Goal: Task Accomplishment & Management: Use online tool/utility

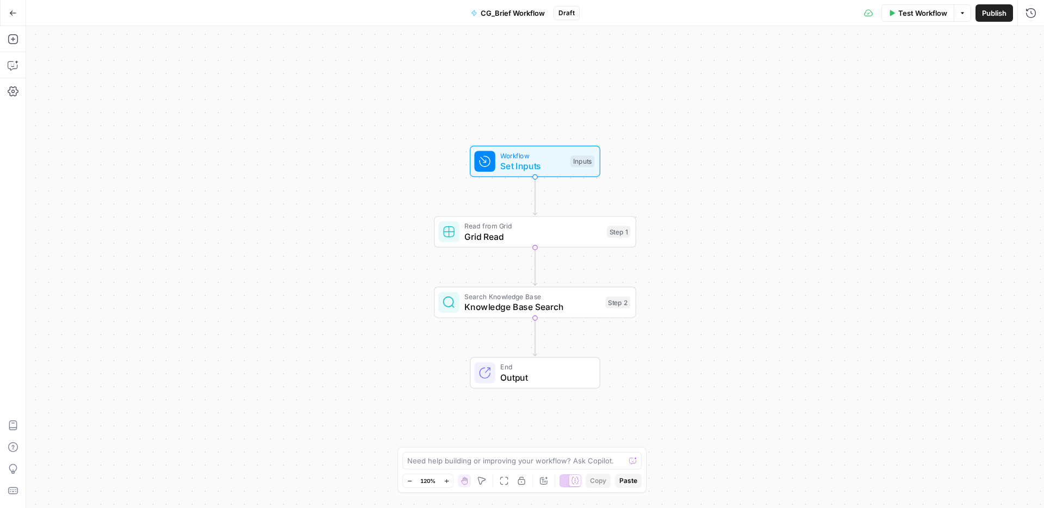
click at [14, 12] on icon "button" at bounding box center [13, 13] width 8 height 8
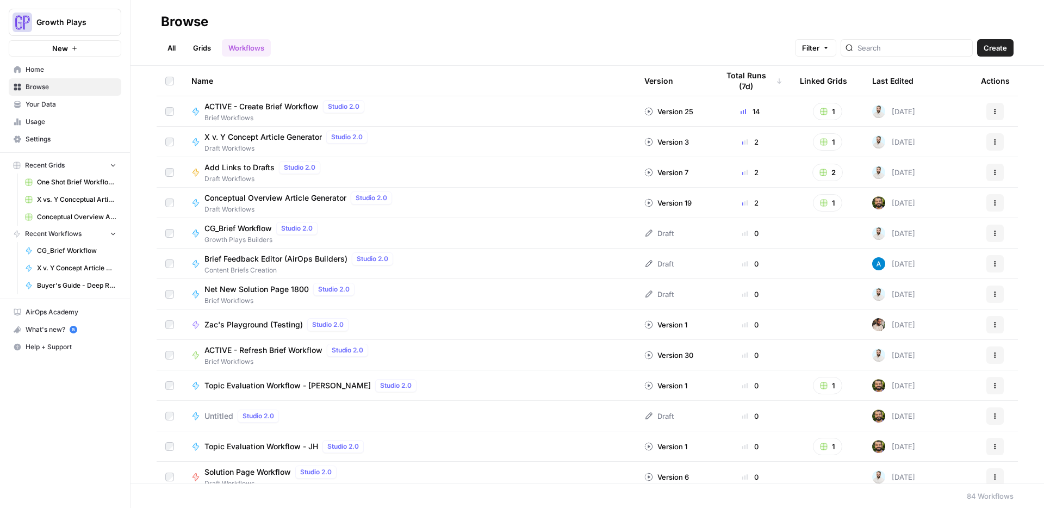
click at [162, 47] on link "All" at bounding box center [171, 47] width 21 height 17
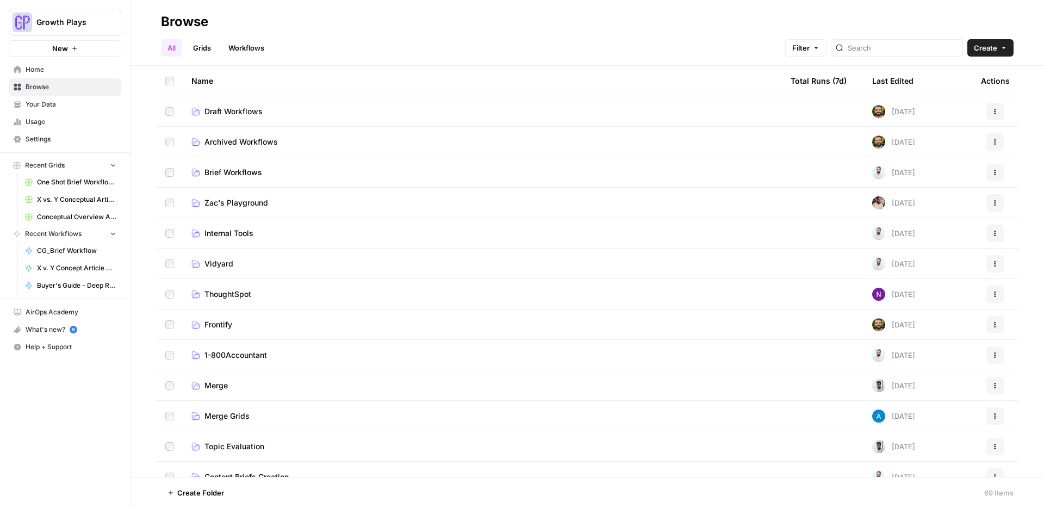
click at [886, 54] on div at bounding box center [896, 47] width 132 height 17
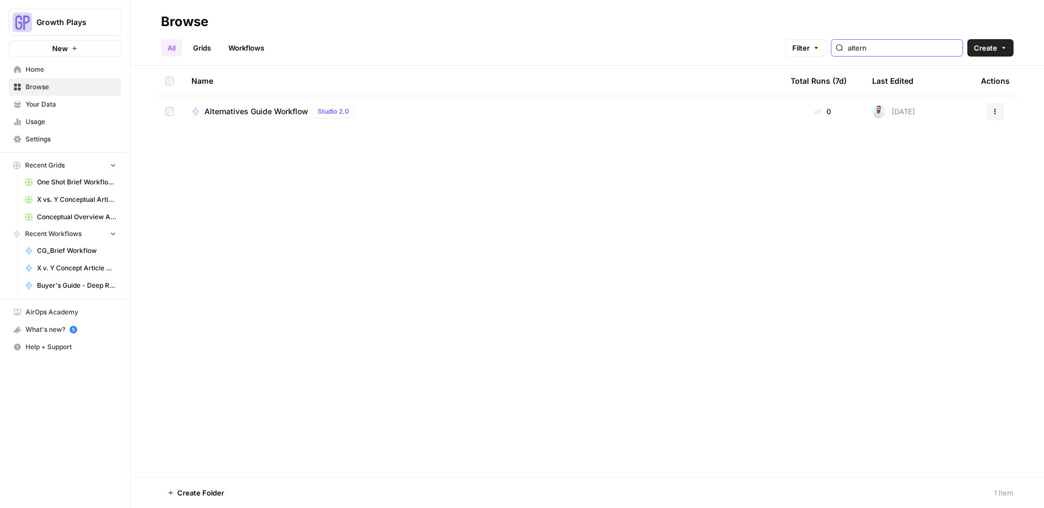
type input "altern"
click at [164, 114] on td at bounding box center [170, 111] width 26 height 30
click at [281, 489] on icon "button" at bounding box center [281, 492] width 7 height 7
click at [295, 452] on span "Move to" at bounding box center [306, 451] width 27 height 11
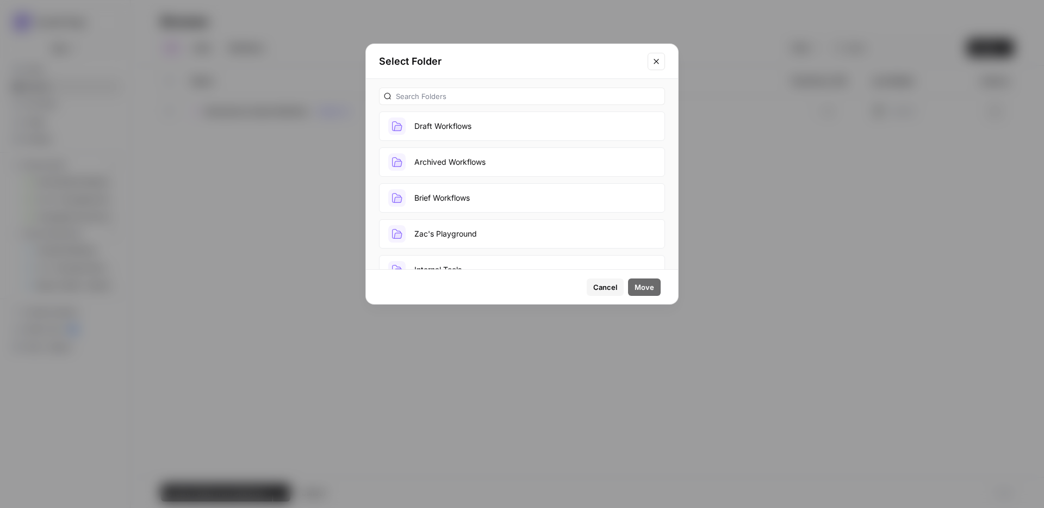
click at [459, 131] on button "Draft Workflows" at bounding box center [522, 125] width 286 height 29
click at [650, 288] on span "Move" at bounding box center [644, 287] width 20 height 11
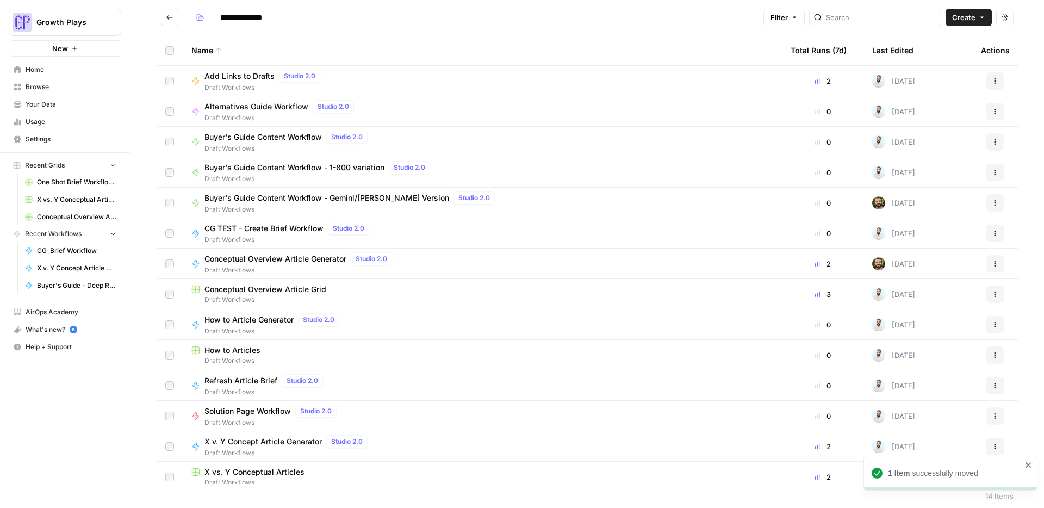
click at [321, 198] on span "Buyer's Guide Content Workflow - Gemini/[PERSON_NAME] Version" at bounding box center [326, 197] width 245 height 11
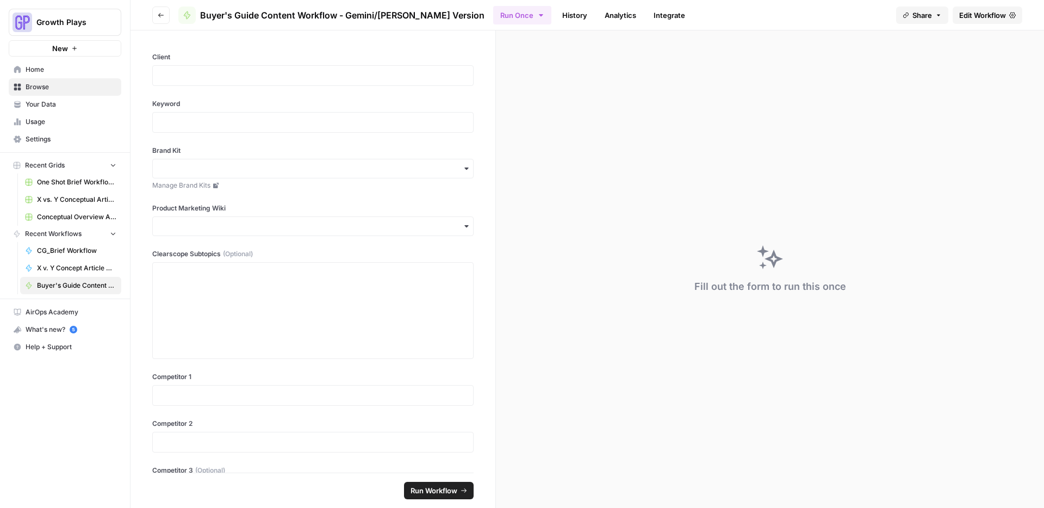
click at [326, 63] on div "Client" at bounding box center [312, 69] width 321 height 34
click at [324, 71] on p at bounding box center [312, 75] width 307 height 11
click at [978, 13] on span "Edit Workflow" at bounding box center [982, 15] width 47 height 11
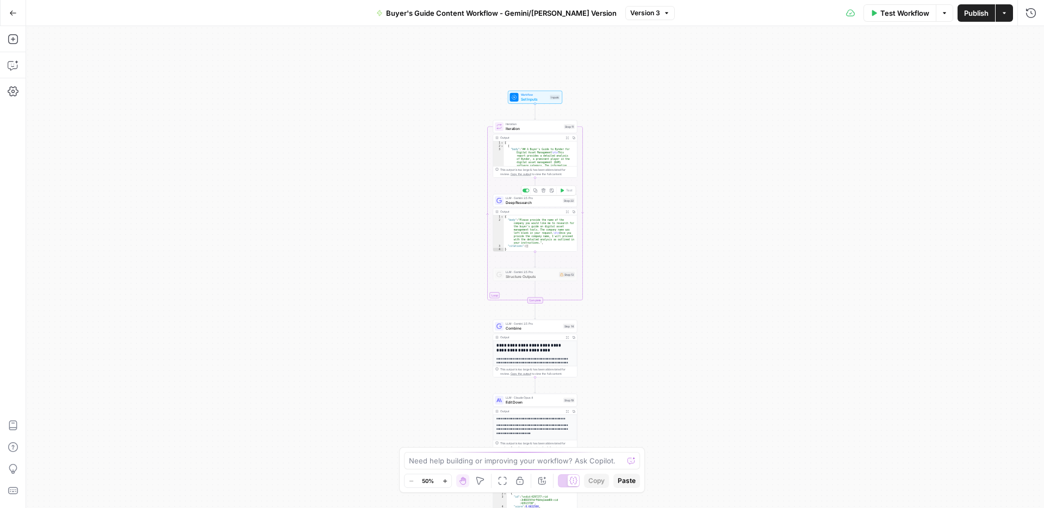
click at [546, 203] on span "Deep Research" at bounding box center [532, 201] width 55 height 5
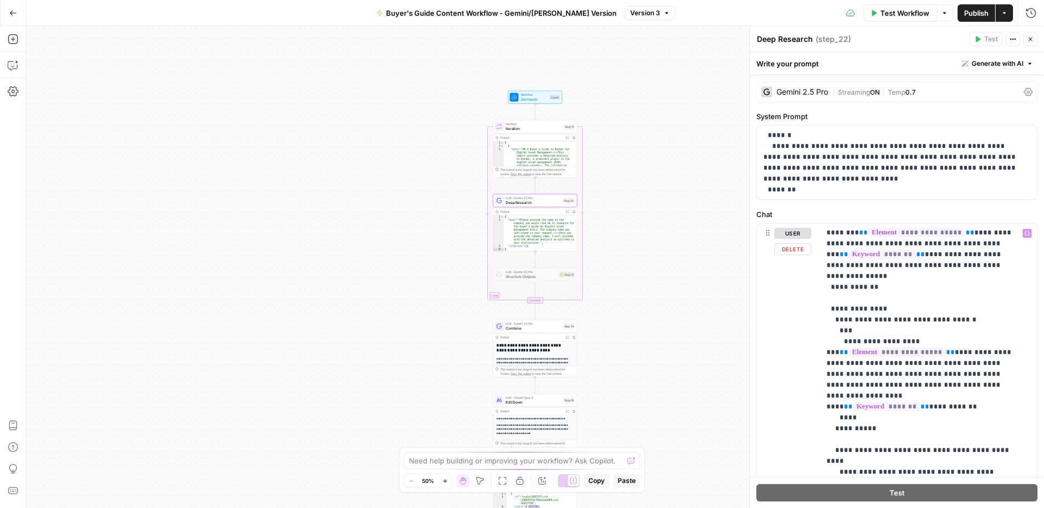
scroll to position [310, 0]
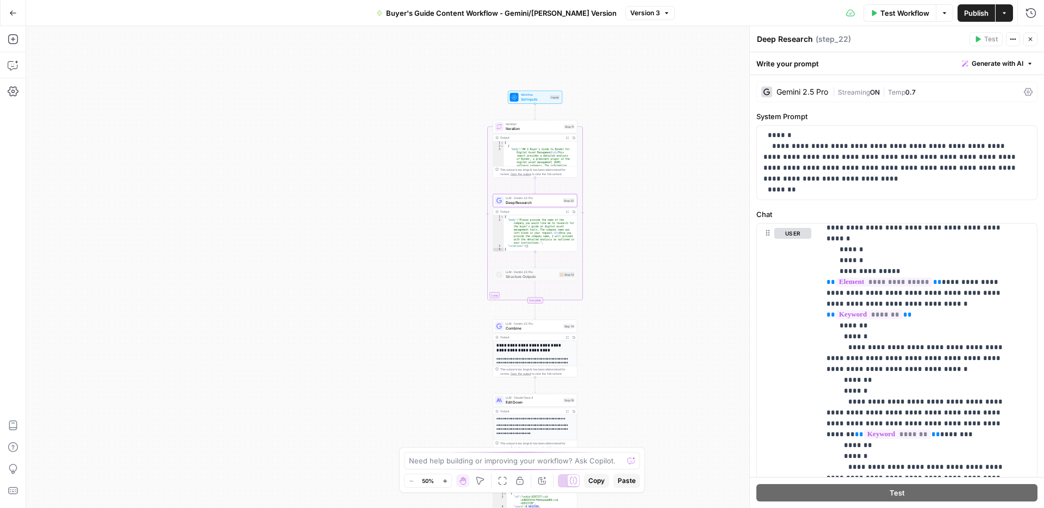
click at [565, 210] on icon "button" at bounding box center [566, 211] width 3 height 3
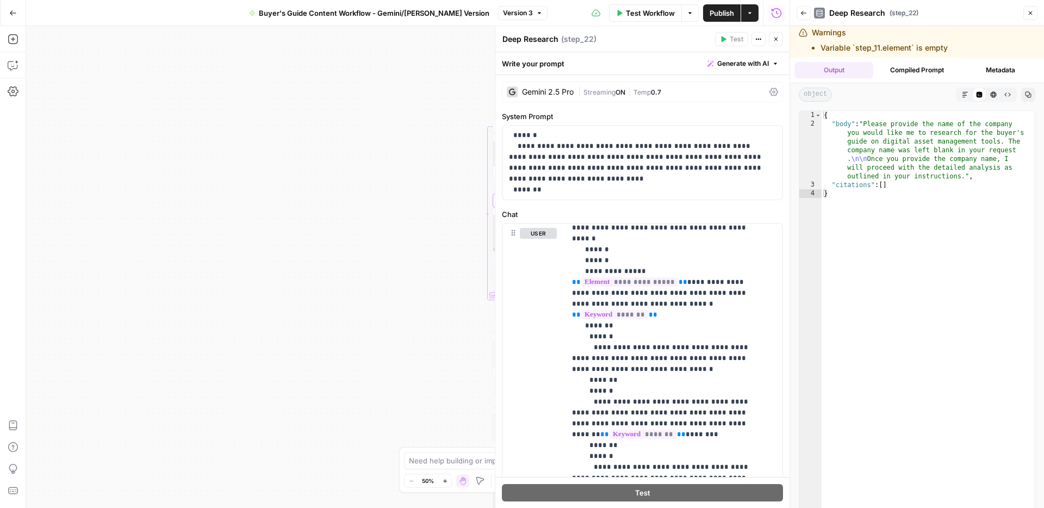
scroll to position [0, 0]
click at [776, 41] on icon "button" at bounding box center [775, 39] width 7 height 7
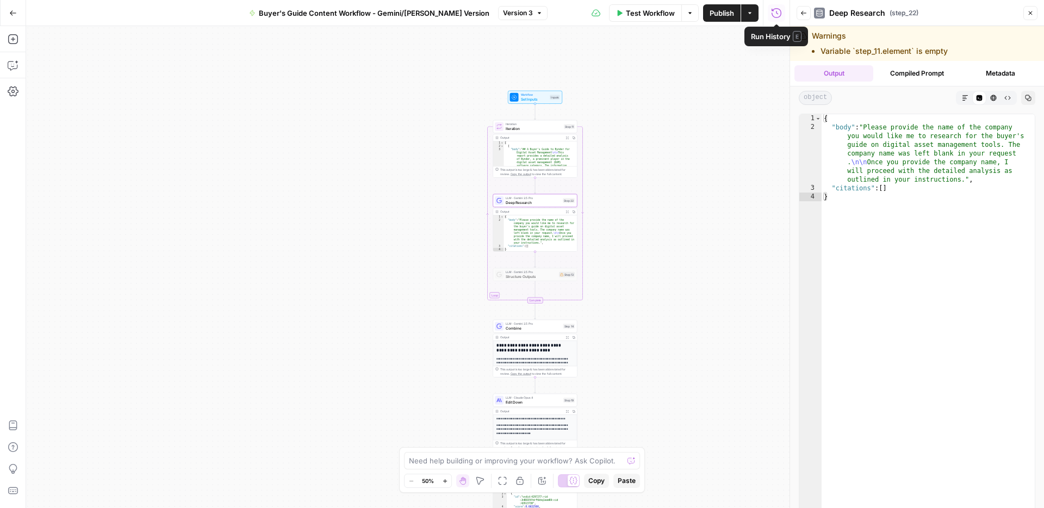
click at [691, 12] on icon "button" at bounding box center [689, 13] width 7 height 7
click at [1027, 15] on icon "button" at bounding box center [1030, 13] width 7 height 7
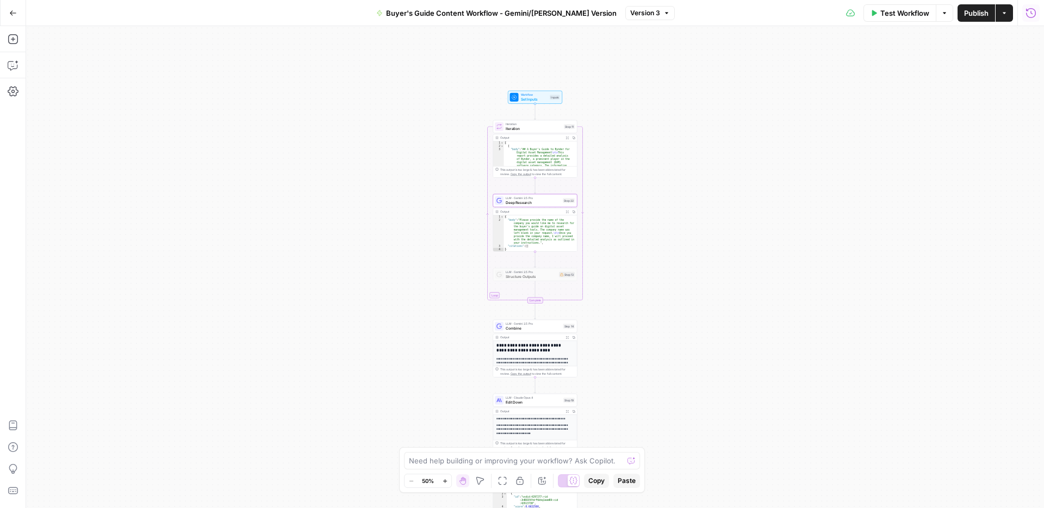
click at [1029, 9] on icon "button" at bounding box center [1031, 13] width 10 height 10
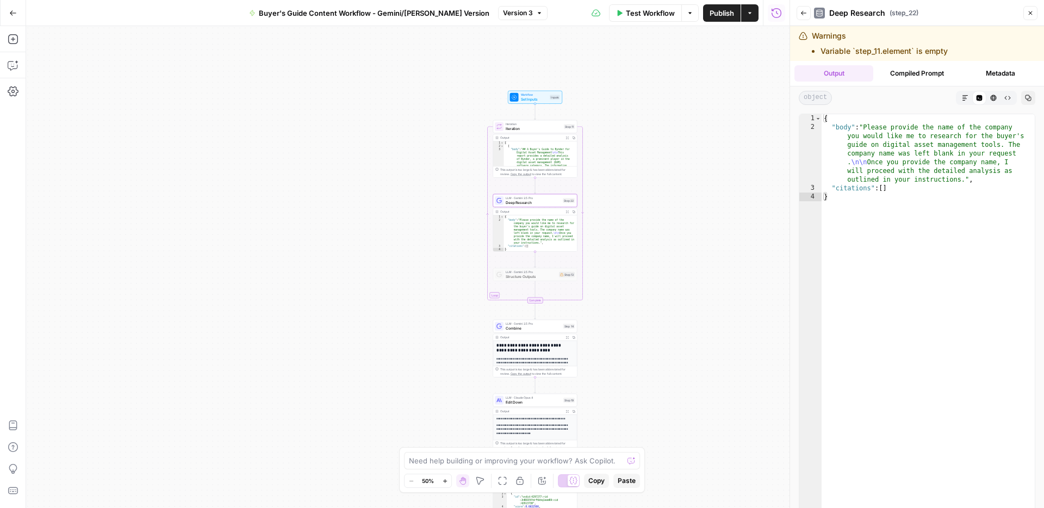
click at [806, 13] on span "Back" at bounding box center [806, 13] width 1 height 1
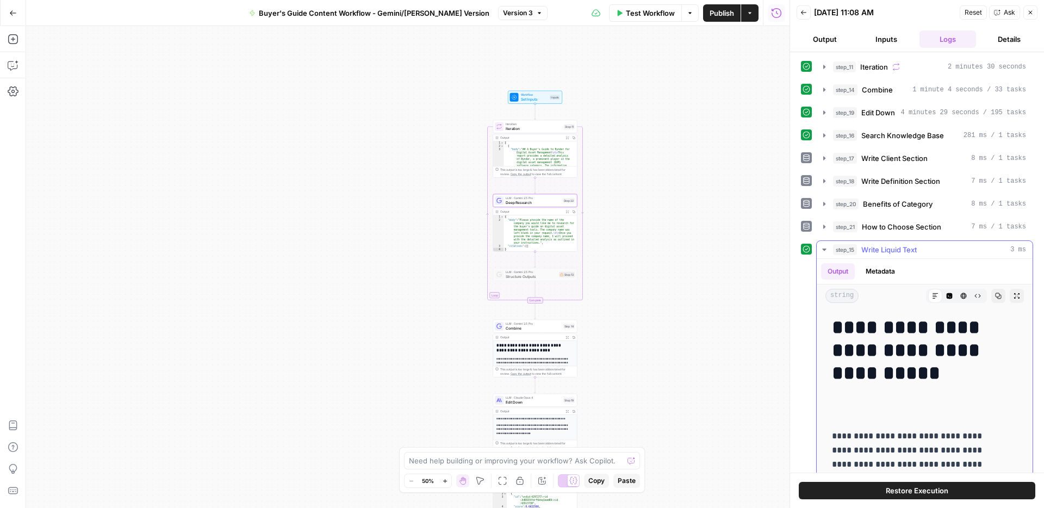
click at [822, 243] on button "step_15 Write Liquid Text 3 ms" at bounding box center [924, 249] width 216 height 17
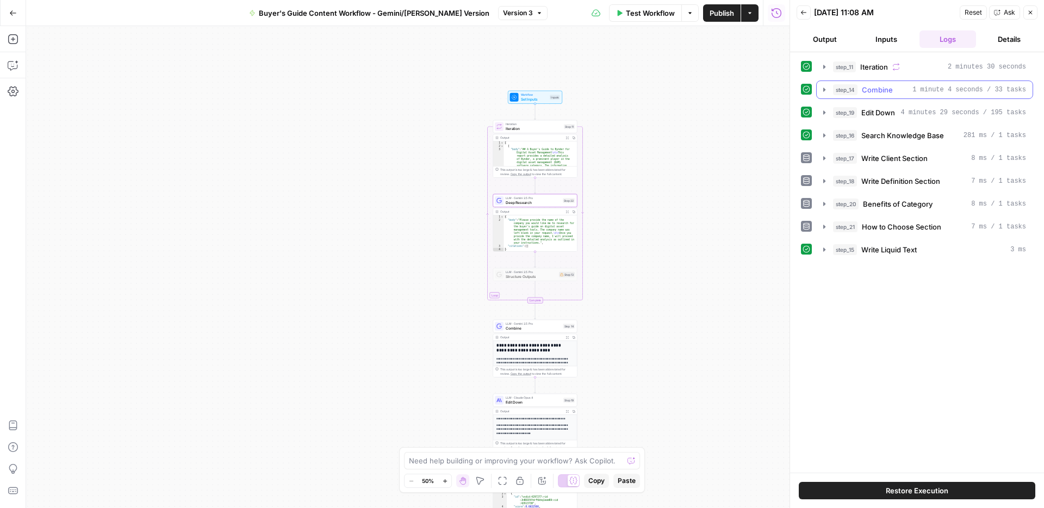
click at [825, 92] on icon "button" at bounding box center [824, 89] width 9 height 9
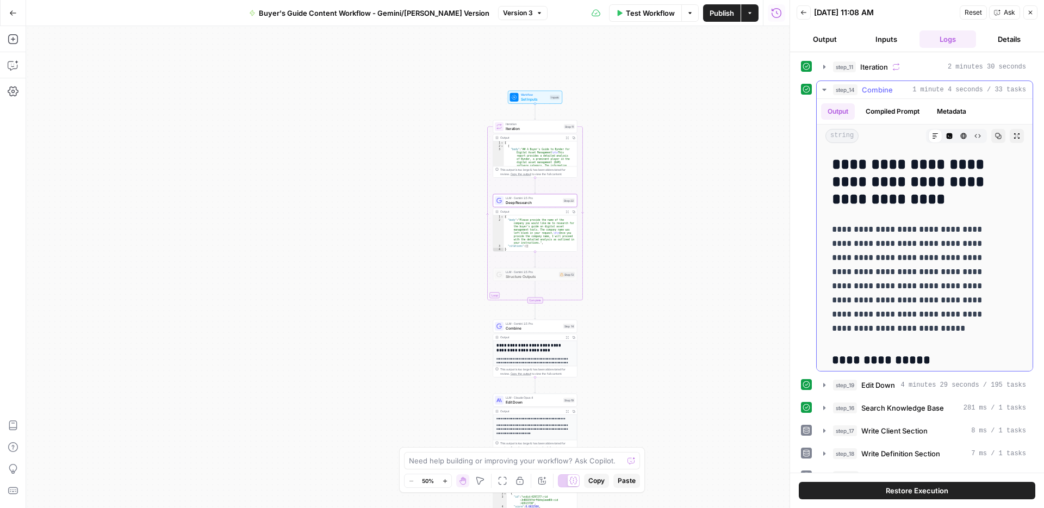
click at [825, 92] on icon "button" at bounding box center [824, 89] width 9 height 9
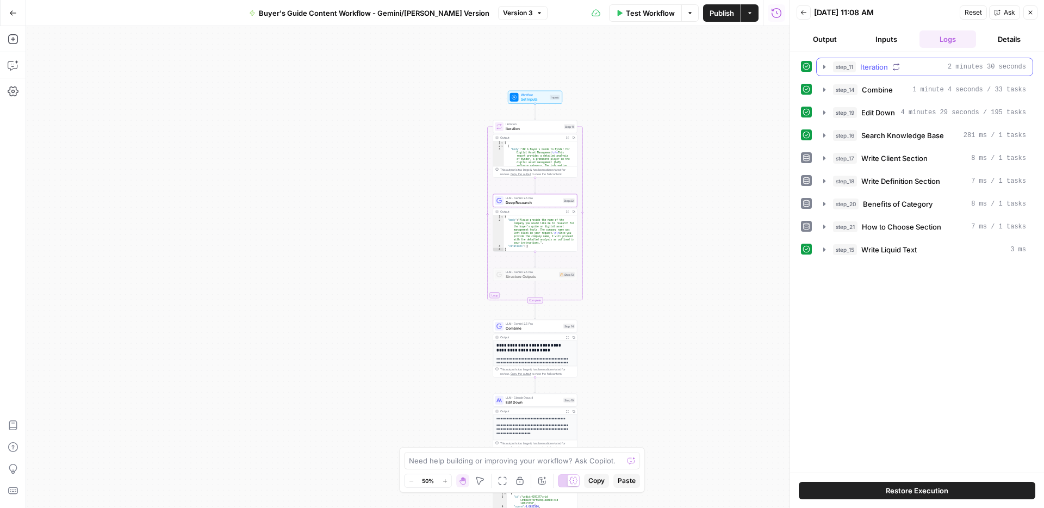
click at [826, 67] on icon "button" at bounding box center [824, 67] width 9 height 9
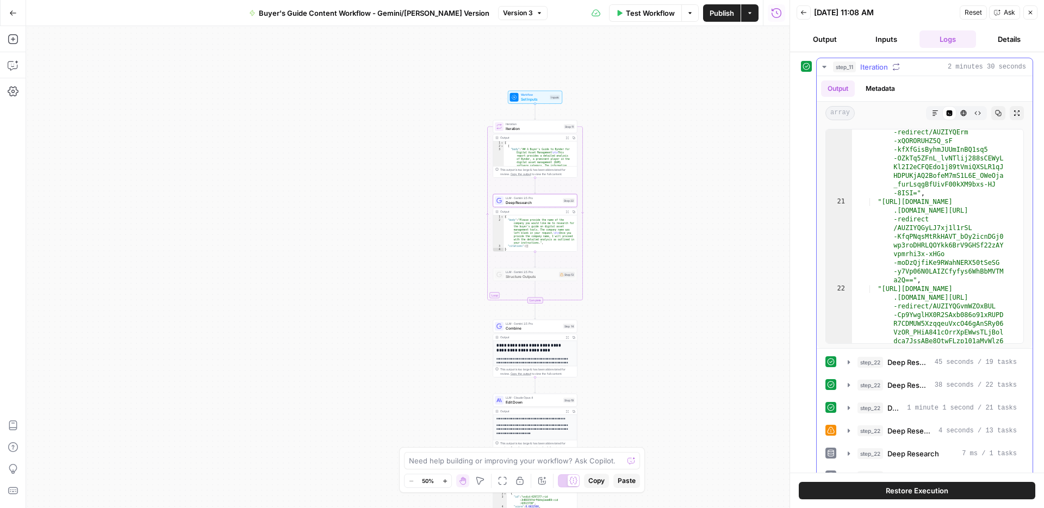
scroll to position [4332, 0]
click at [932, 115] on icon "button" at bounding box center [935, 113] width 7 height 7
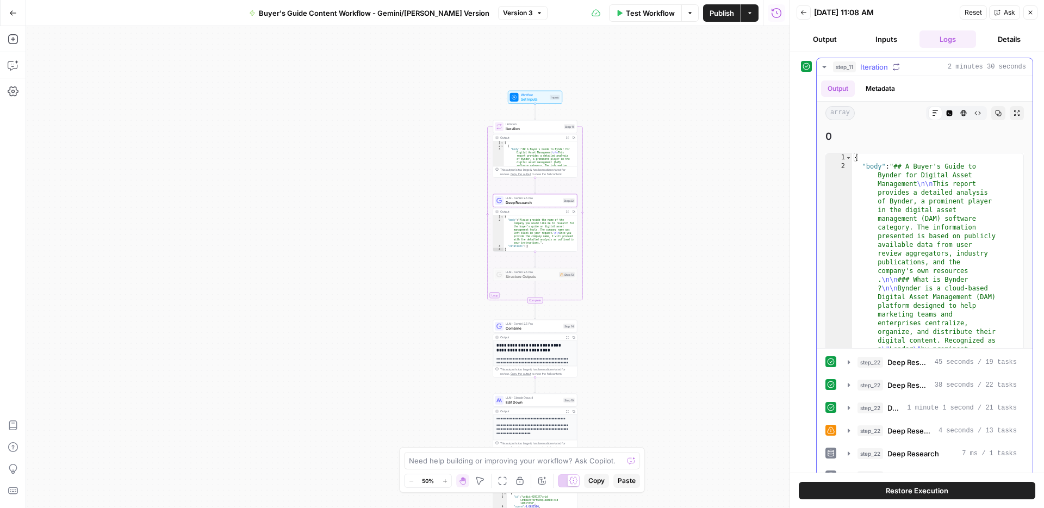
click at [824, 65] on icon "button" at bounding box center [824, 67] width 9 height 9
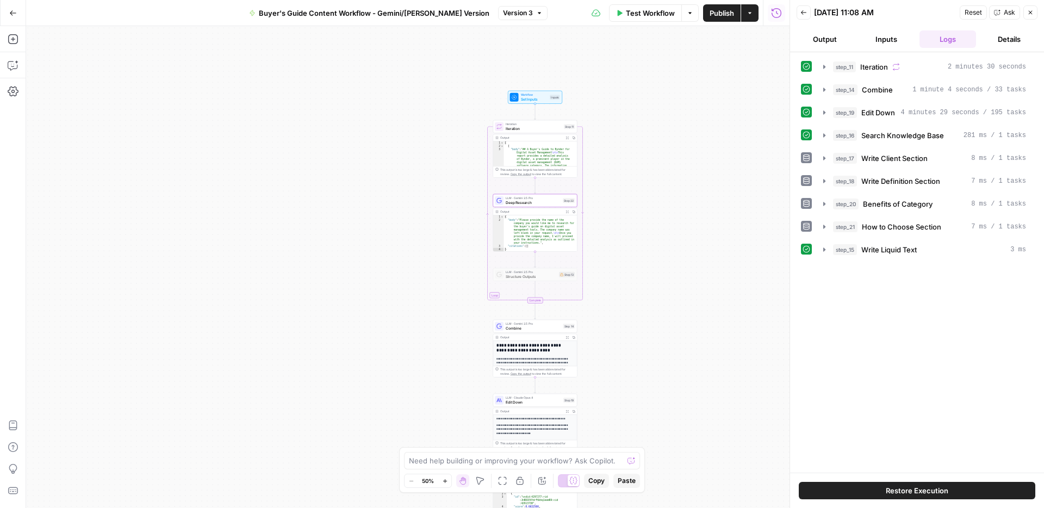
click at [665, 13] on span "Test Workflow" at bounding box center [650, 13] width 49 height 11
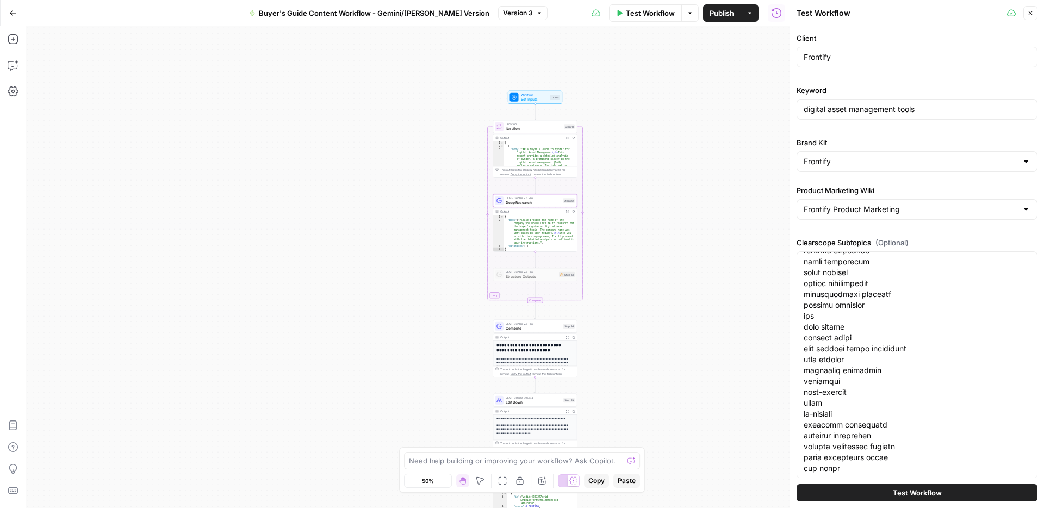
scroll to position [349, 0]
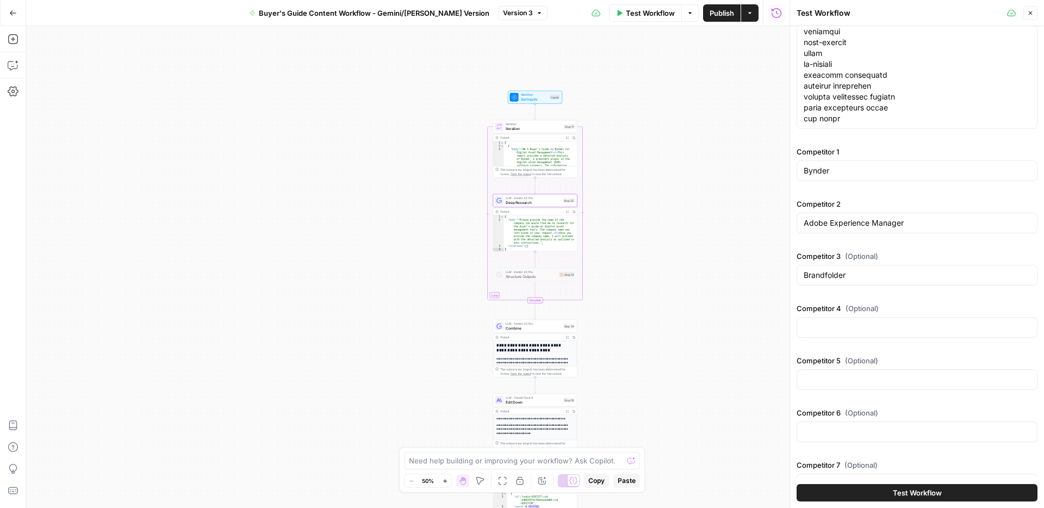
click at [892, 491] on span "Test Workflow" at bounding box center [916, 492] width 49 height 11
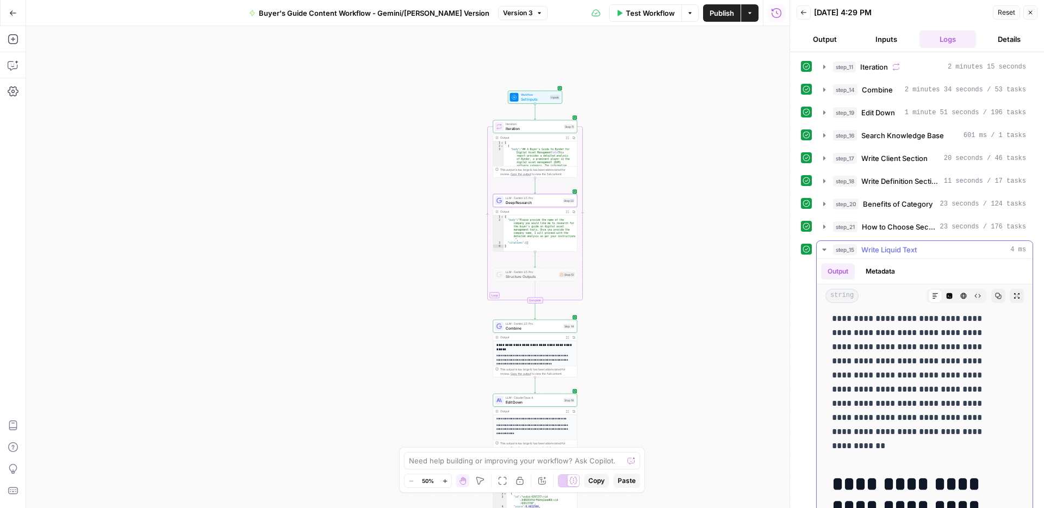
scroll to position [1463, 0]
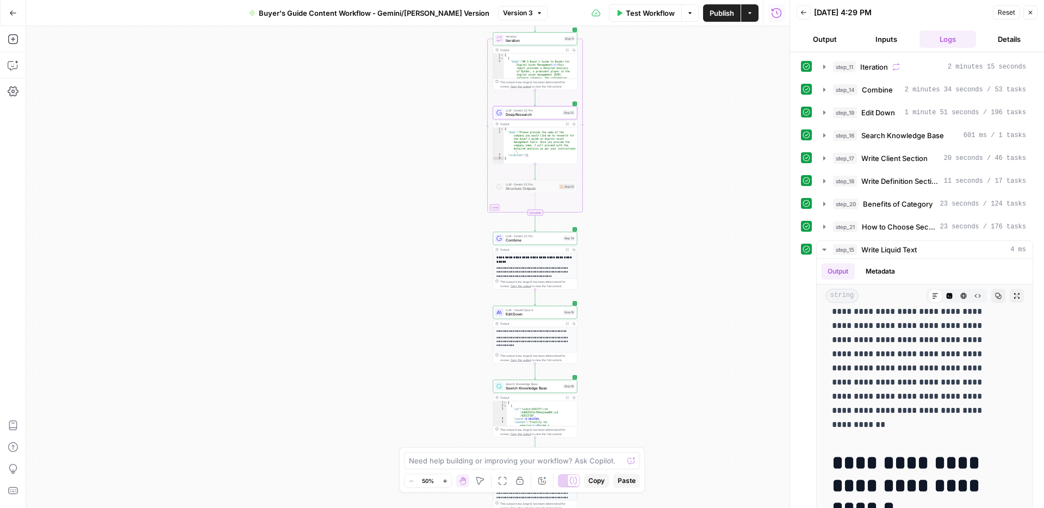
click at [561, 317] on div "LLM · [PERSON_NAME] Opus 4 Edit Down Step 19 Copy step Delete step Add Note Test" at bounding box center [535, 311] width 84 height 13
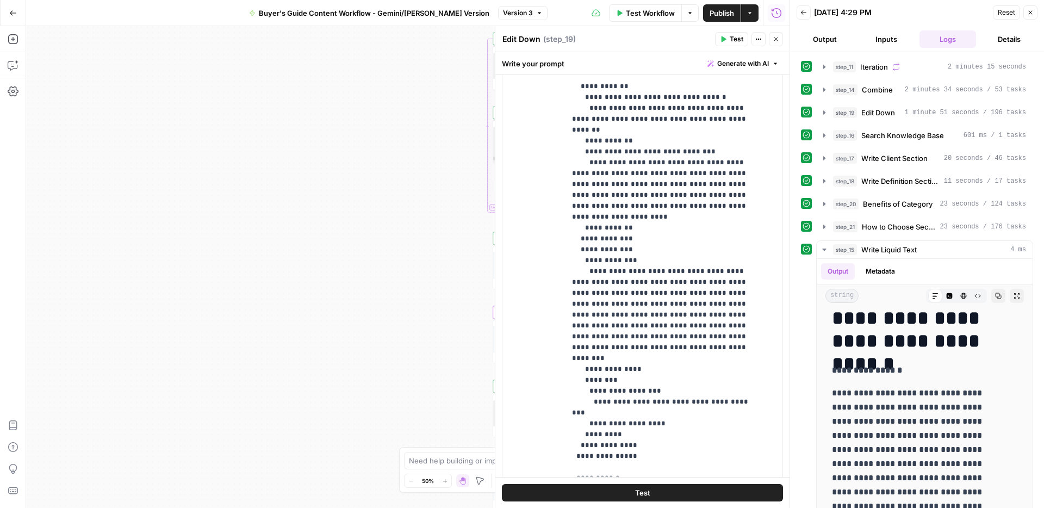
scroll to position [0, 0]
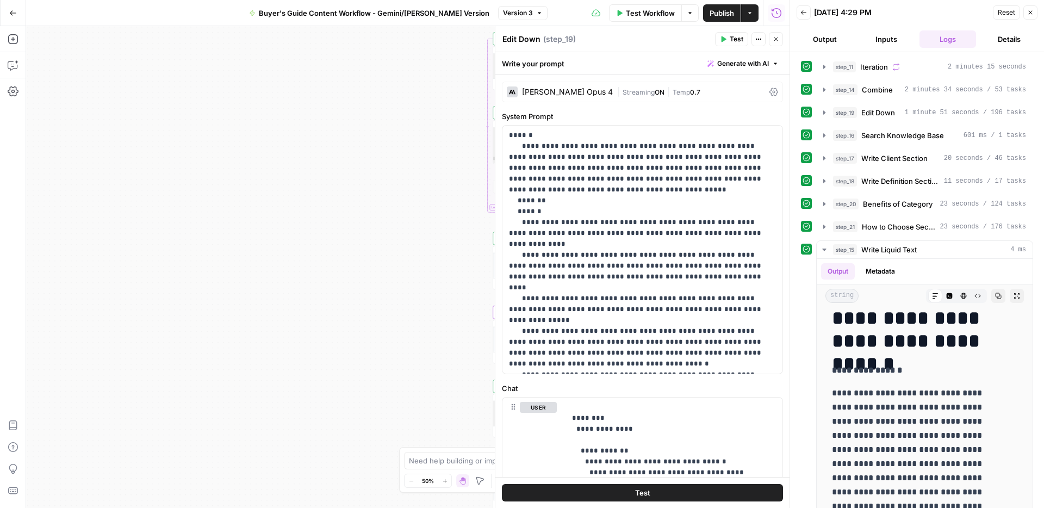
click at [778, 40] on icon "button" at bounding box center [775, 39] width 7 height 7
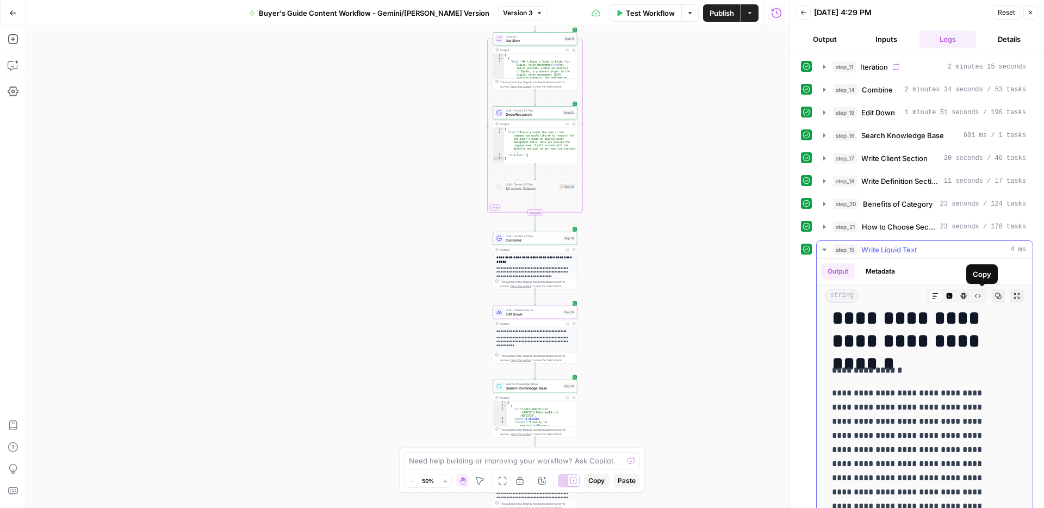
click at [995, 296] on icon "button" at bounding box center [998, 295] width 7 height 7
click at [826, 85] on icon "button" at bounding box center [824, 89] width 9 height 9
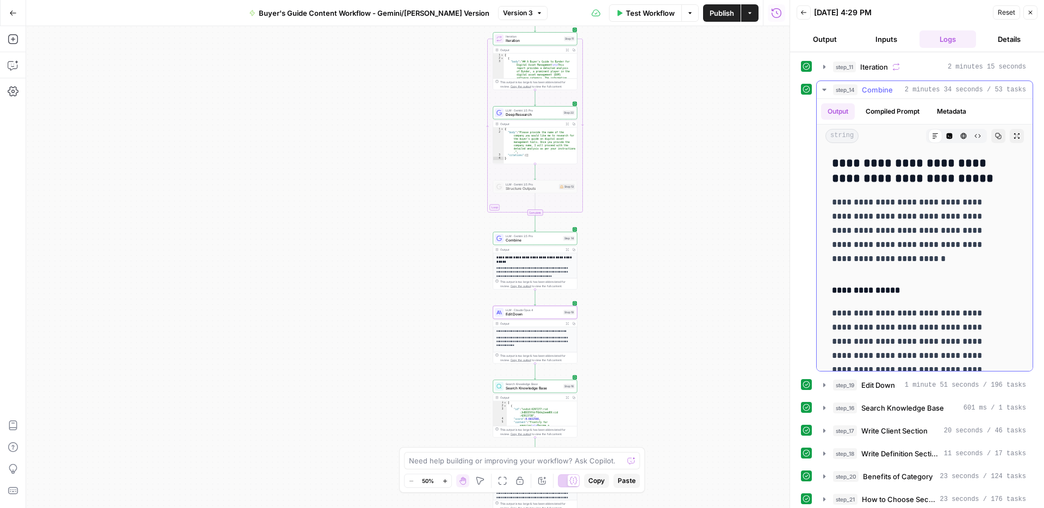
click at [827, 85] on icon "button" at bounding box center [824, 89] width 9 height 9
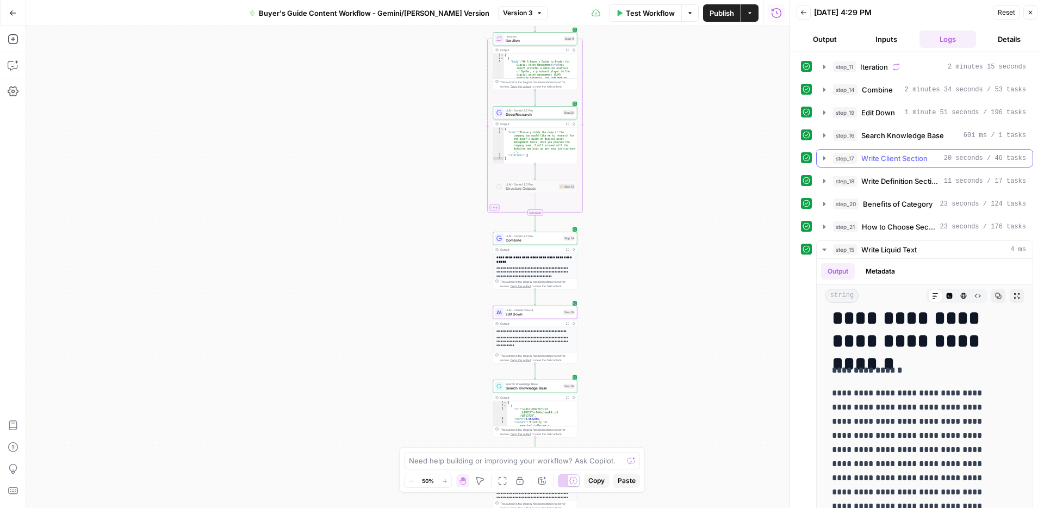
click at [824, 154] on icon "button" at bounding box center [824, 158] width 9 height 9
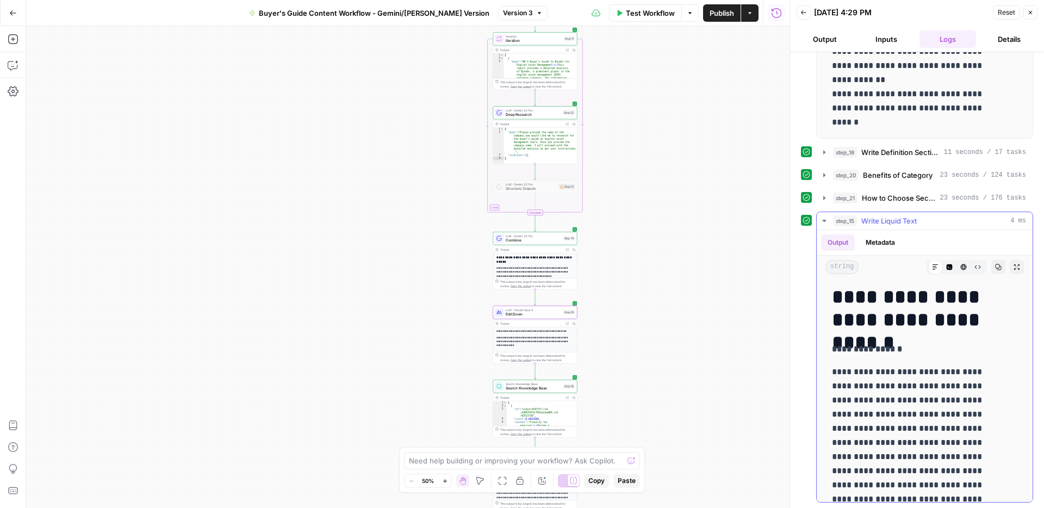
scroll to position [1584, 0]
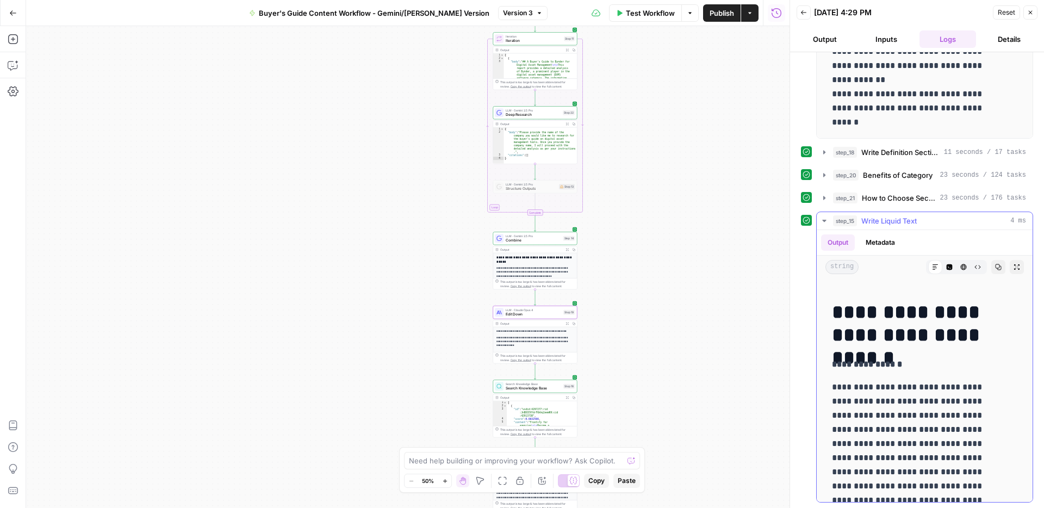
click at [826, 219] on icon "button" at bounding box center [824, 220] width 9 height 9
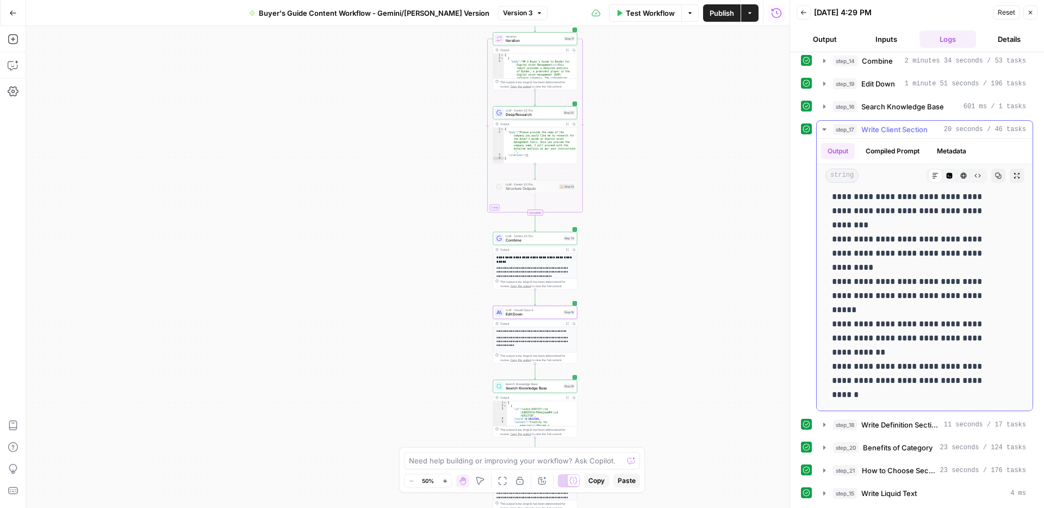
click at [824, 128] on icon "button" at bounding box center [824, 129] width 9 height 9
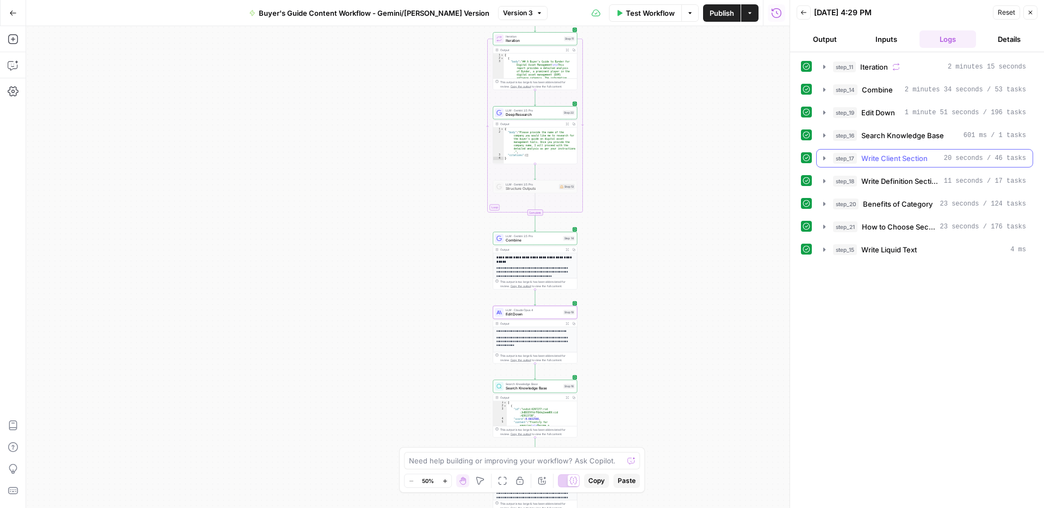
click at [821, 157] on icon "button" at bounding box center [824, 158] width 9 height 9
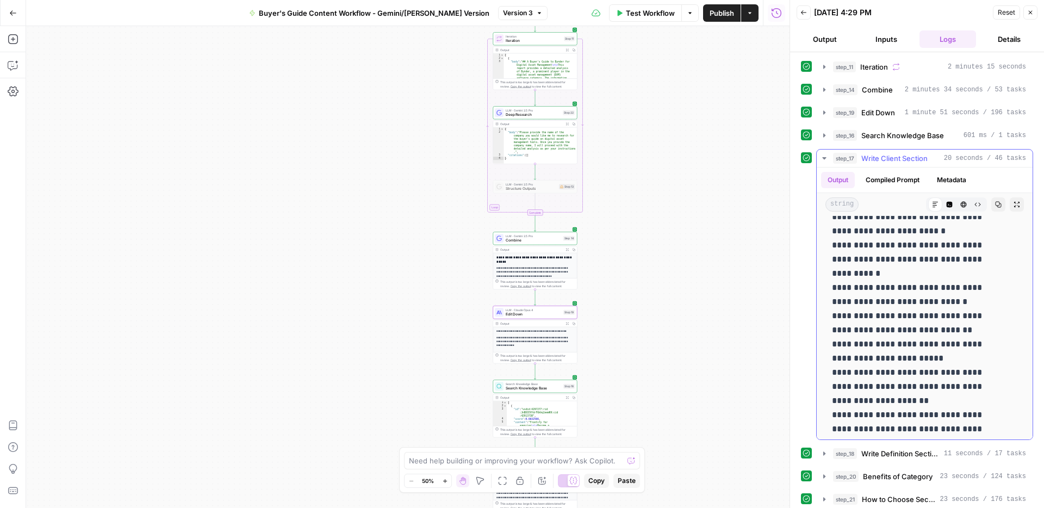
scroll to position [1325, 0]
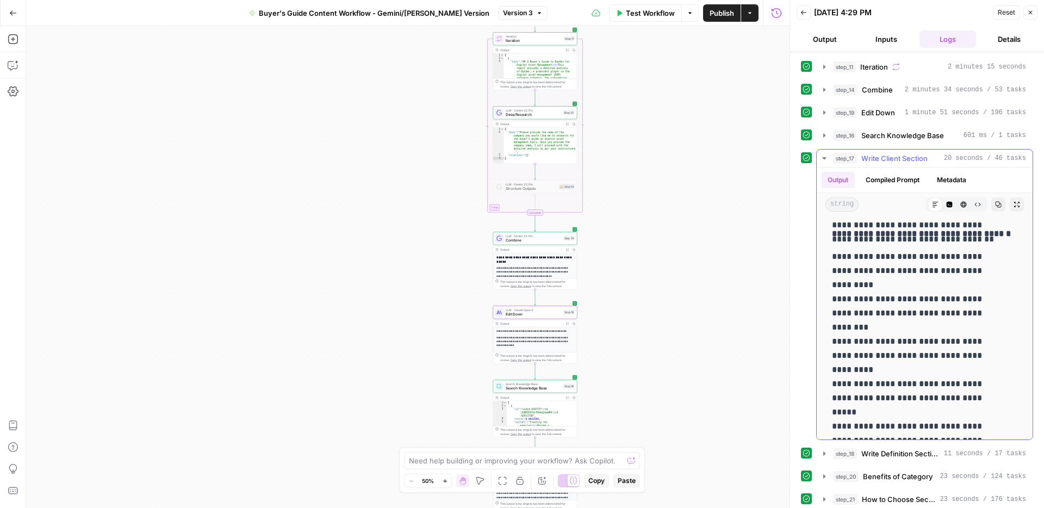
click at [823, 158] on icon "button" at bounding box center [824, 158] width 4 height 2
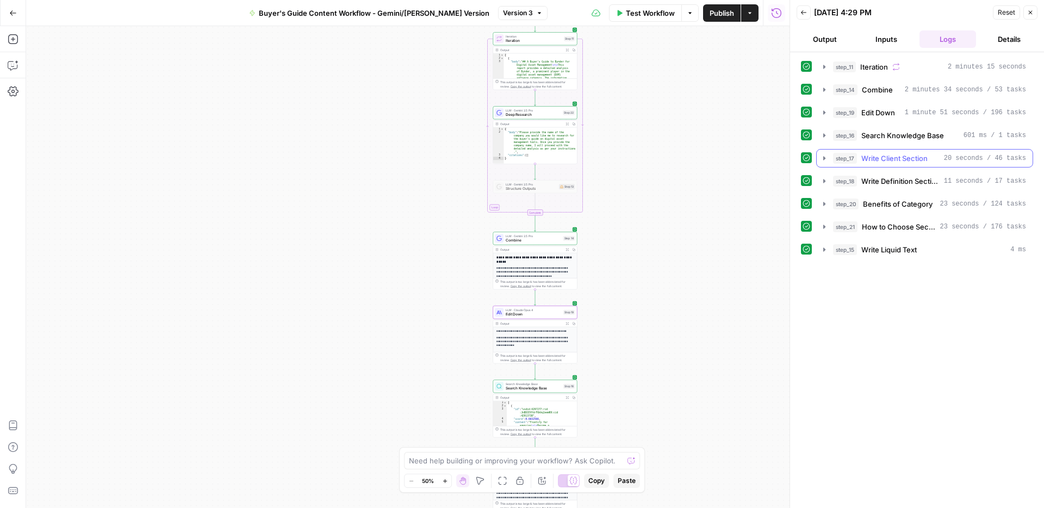
click at [822, 160] on icon "button" at bounding box center [824, 158] width 9 height 9
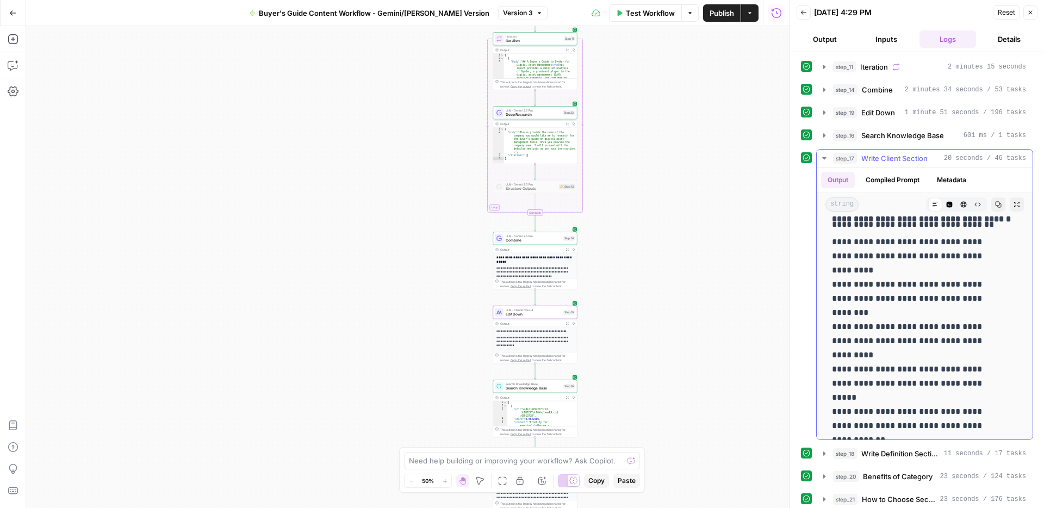
scroll to position [1413, 0]
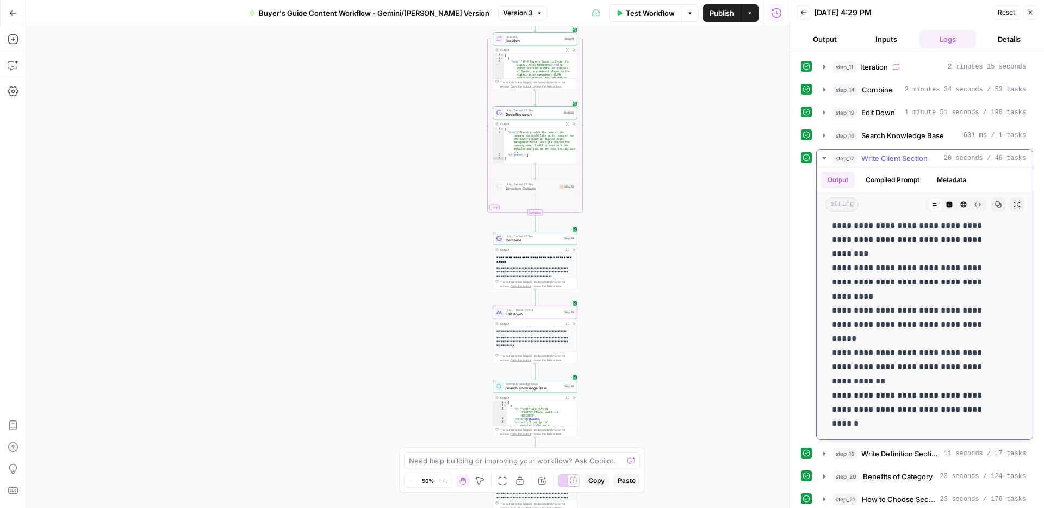
click at [827, 156] on icon "button" at bounding box center [824, 158] width 9 height 9
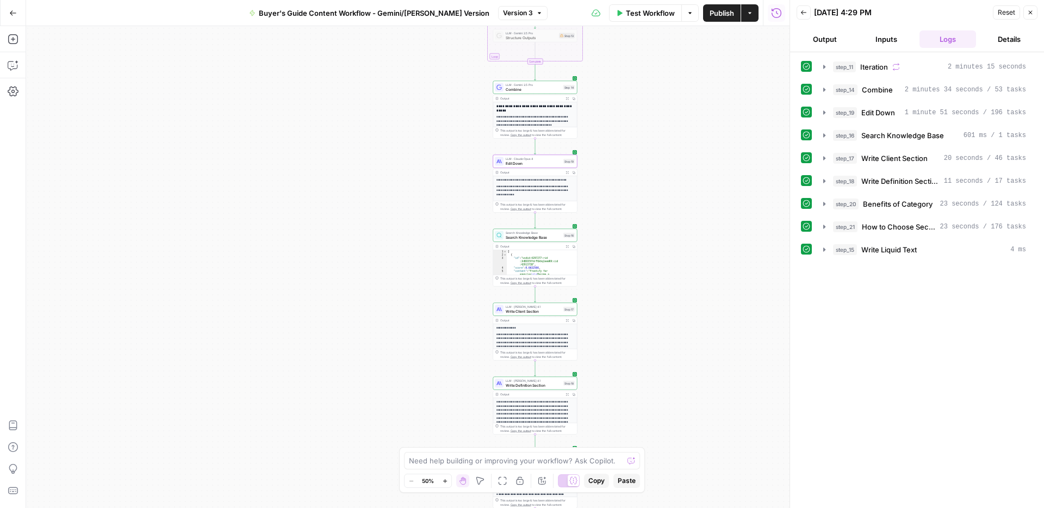
click at [536, 308] on span "Write Client Section" at bounding box center [532, 310] width 55 height 5
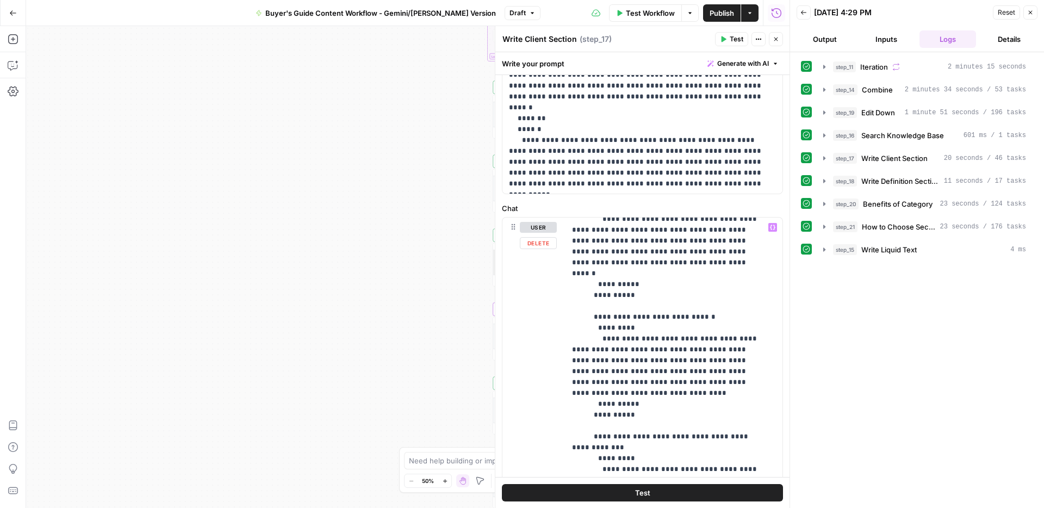
scroll to position [420, 0]
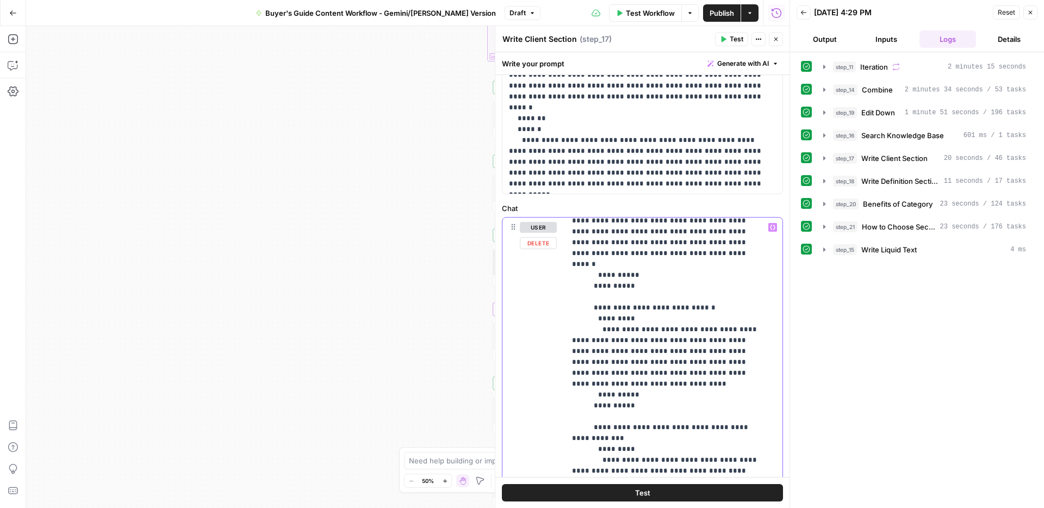
drag, startPoint x: 597, startPoint y: 393, endPoint x: 648, endPoint y: 382, distance: 52.5
click at [645, 380] on p "**********" at bounding box center [666, 334] width 188 height 1065
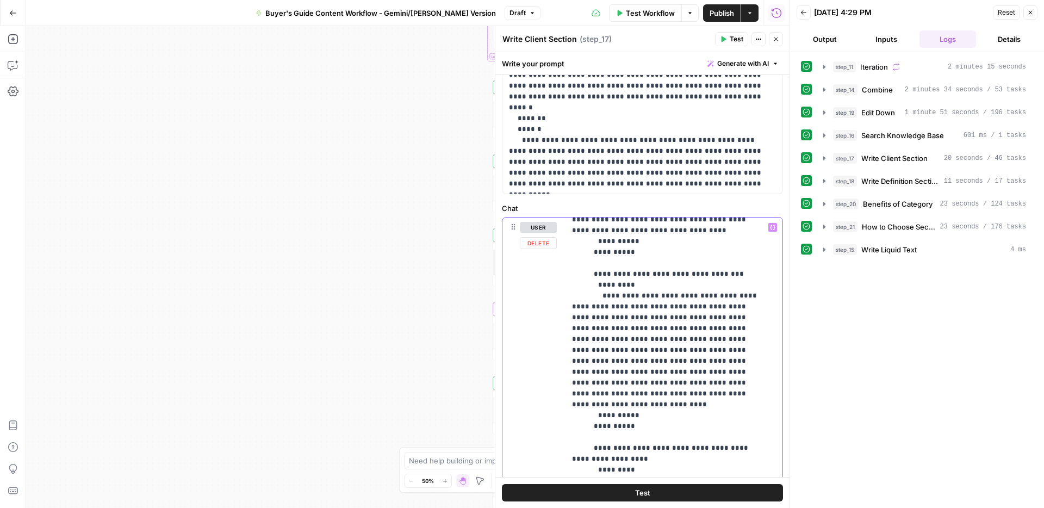
scroll to position [577, 0]
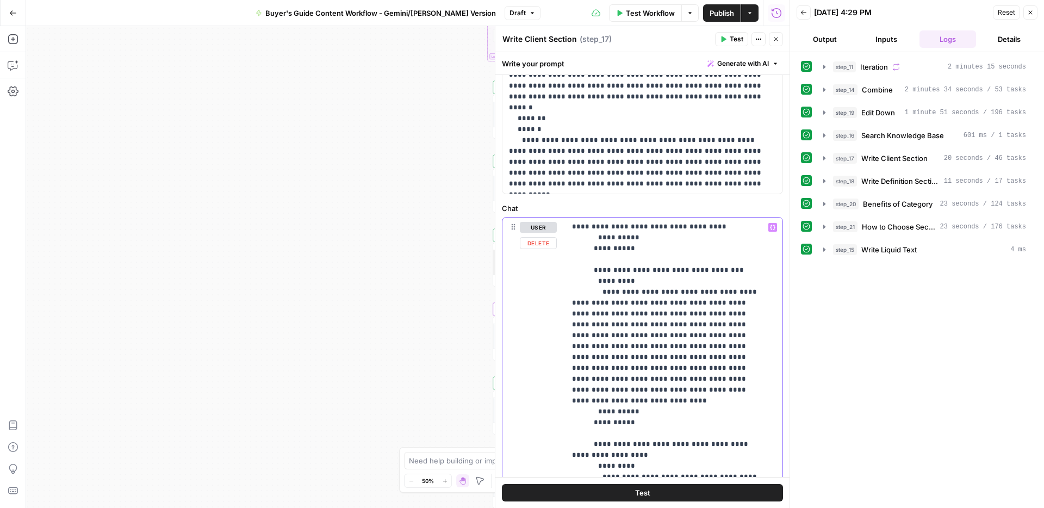
drag, startPoint x: 598, startPoint y: 401, endPoint x: 645, endPoint y: 389, distance: 48.6
click at [645, 389] on p "**********" at bounding box center [666, 172] width 188 height 1054
click at [822, 67] on icon "button" at bounding box center [824, 67] width 9 height 9
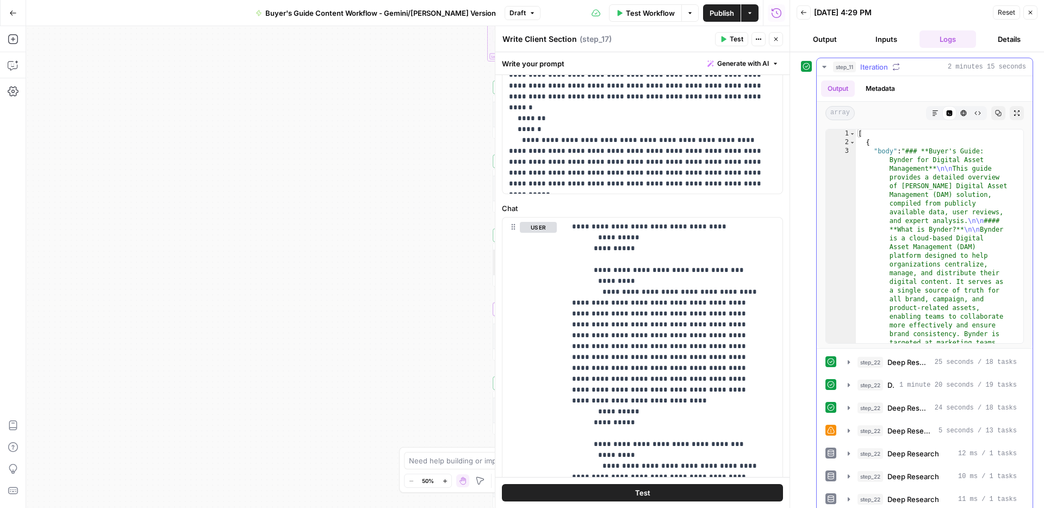
click at [827, 66] on icon "button" at bounding box center [824, 67] width 9 height 9
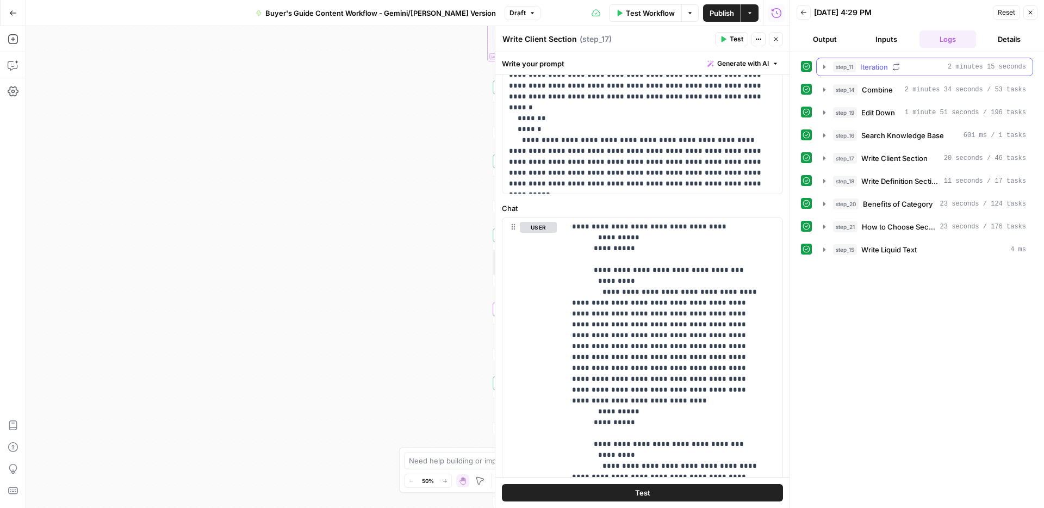
click at [824, 67] on icon "button" at bounding box center [824, 67] width 2 height 4
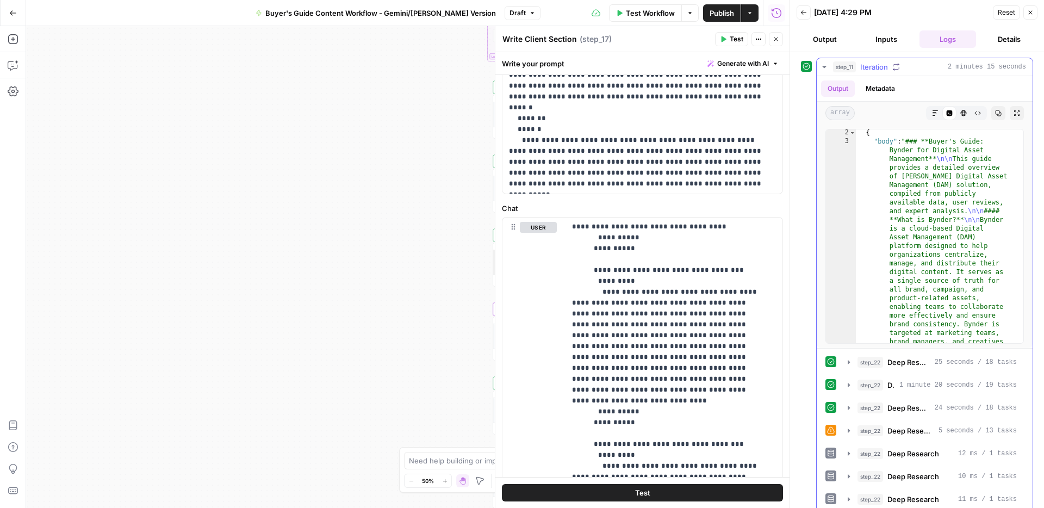
scroll to position [43, 0]
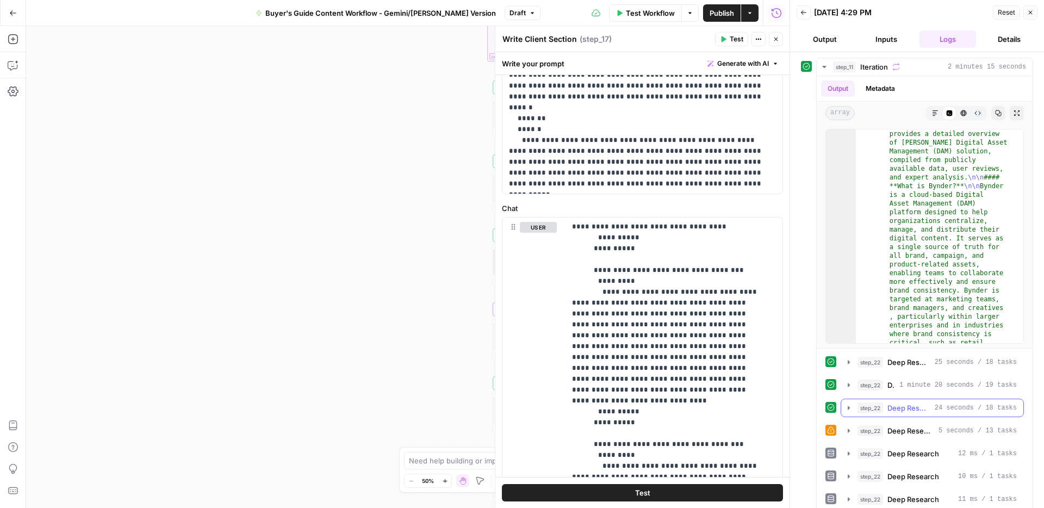
click at [845, 408] on icon "button" at bounding box center [848, 407] width 9 height 9
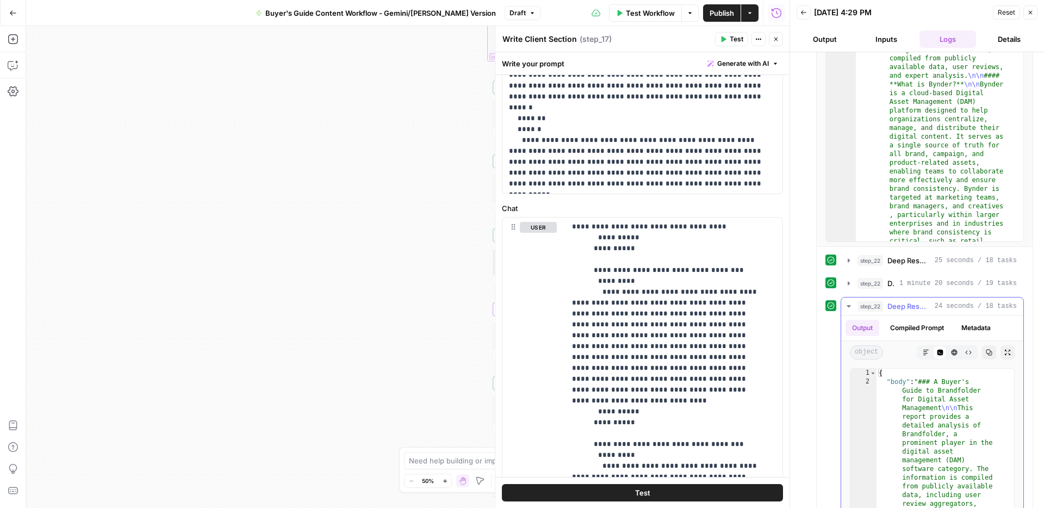
scroll to position [159, 0]
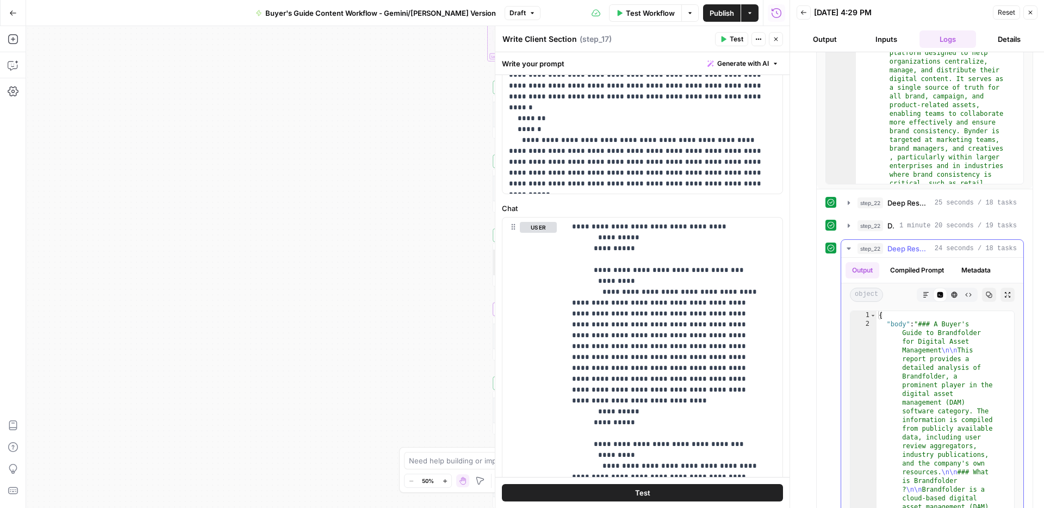
click at [850, 247] on icon "button" at bounding box center [848, 248] width 9 height 9
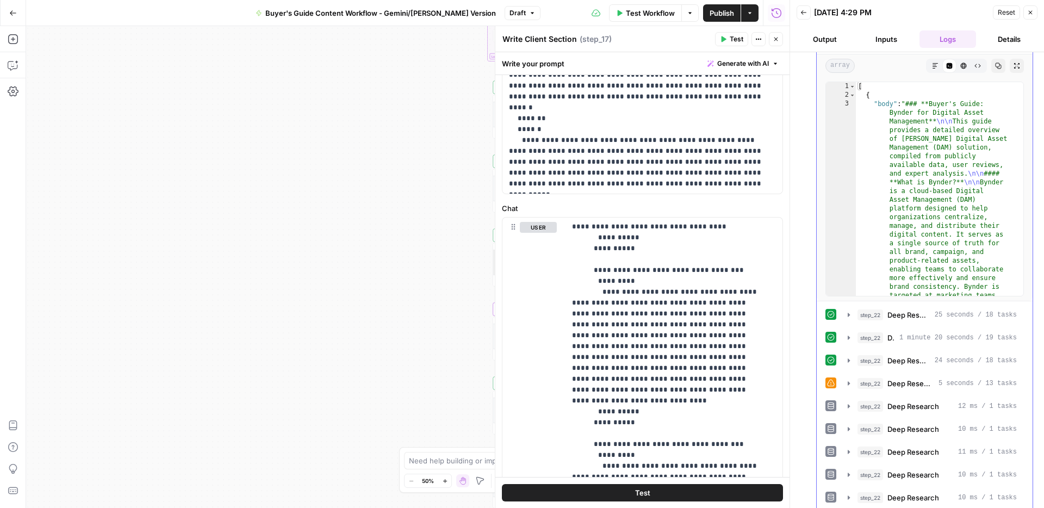
scroll to position [0, 0]
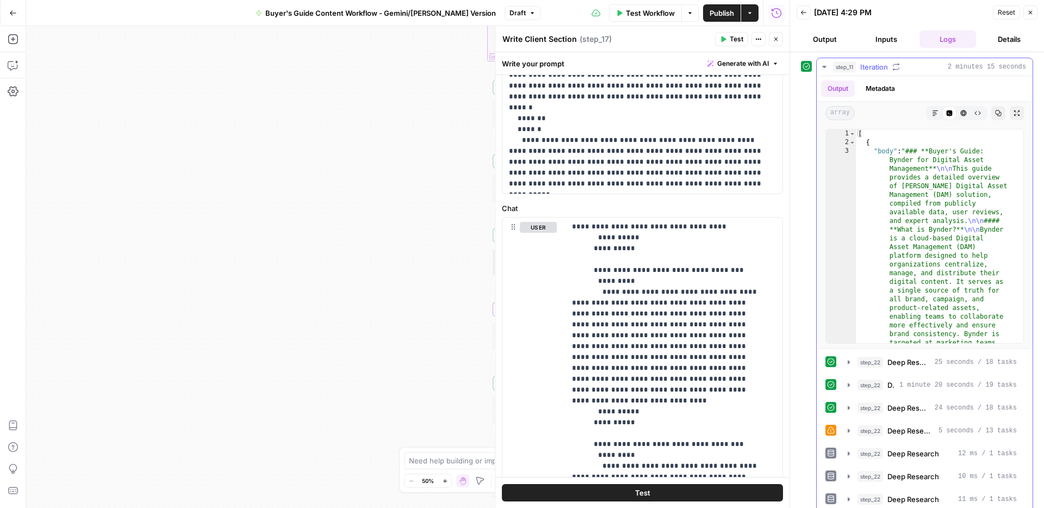
click at [823, 65] on icon "button" at bounding box center [824, 67] width 9 height 9
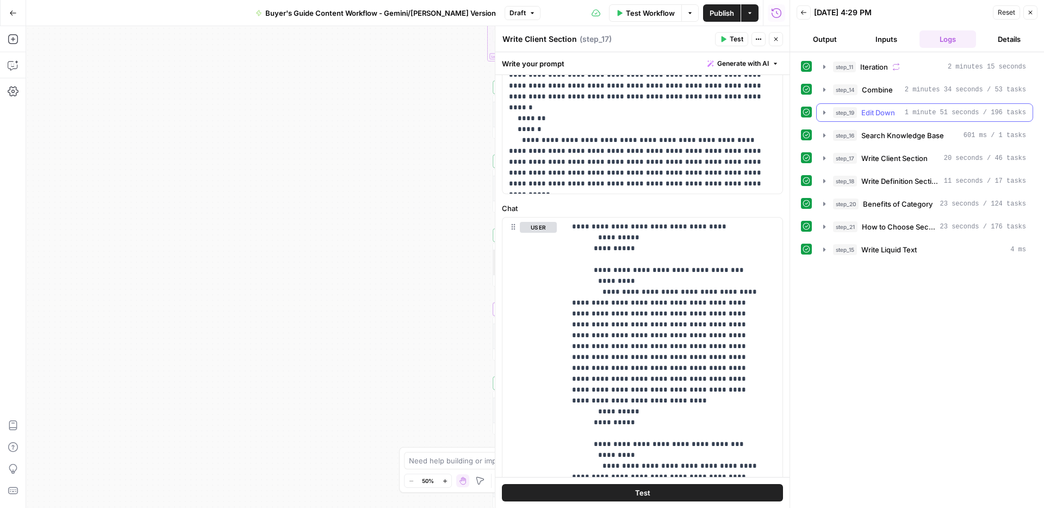
click at [818, 115] on button "step_19 Edit Down 1 minute 51 seconds / 196 tasks" at bounding box center [924, 112] width 216 height 17
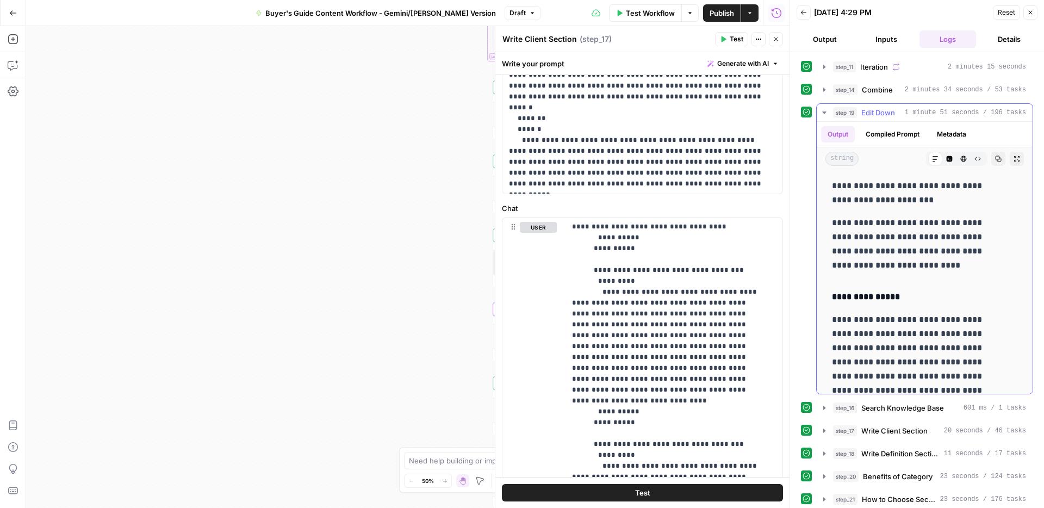
click at [820, 113] on icon "button" at bounding box center [824, 112] width 9 height 9
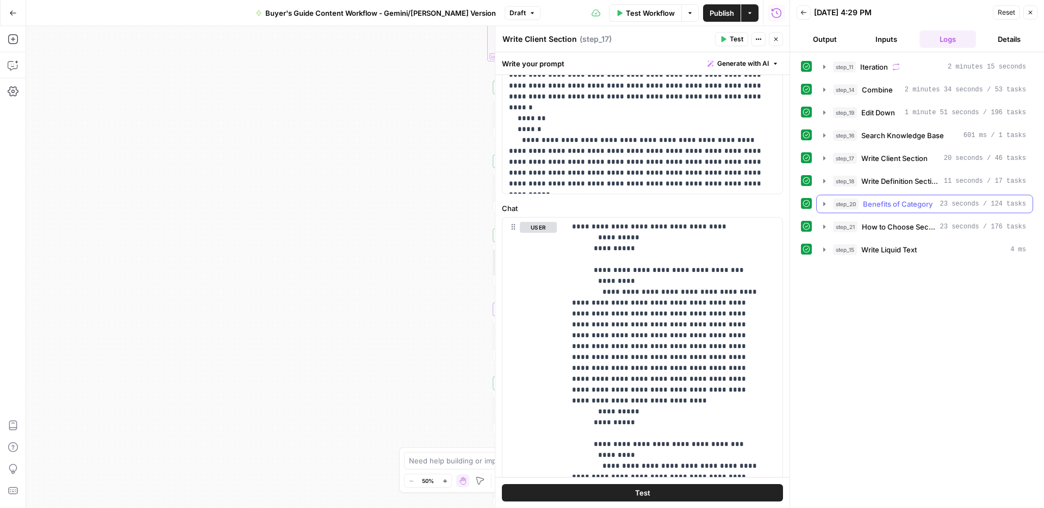
click at [823, 205] on icon "button" at bounding box center [824, 204] width 2 height 4
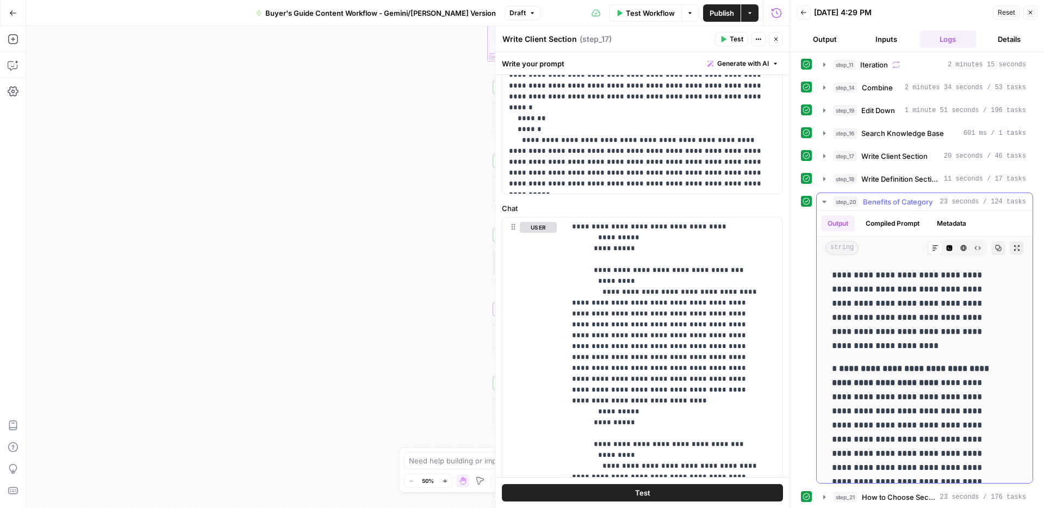
click at [817, 201] on button "step_20 Benefits of Category 23 seconds / 124 tasks" at bounding box center [924, 201] width 216 height 17
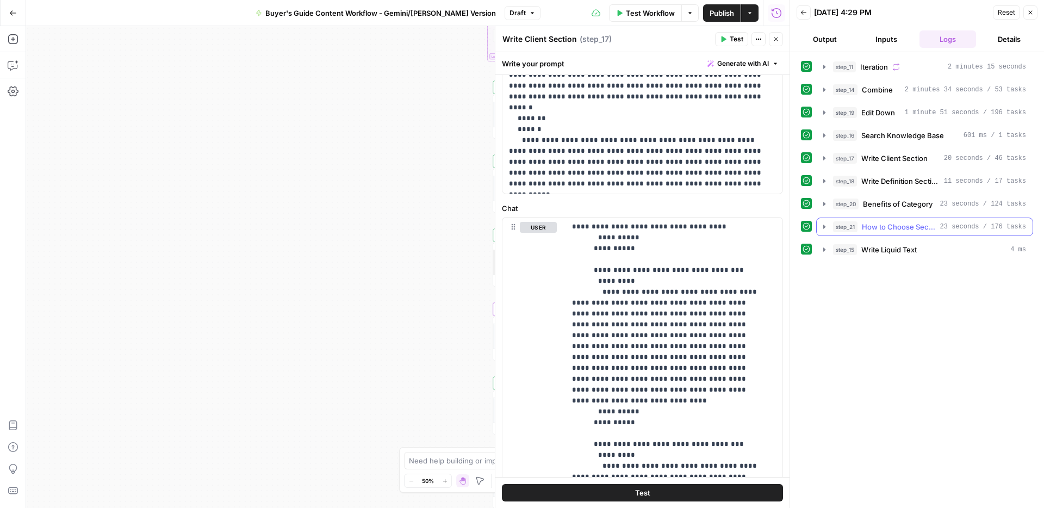
click at [826, 227] on icon "button" at bounding box center [824, 226] width 9 height 9
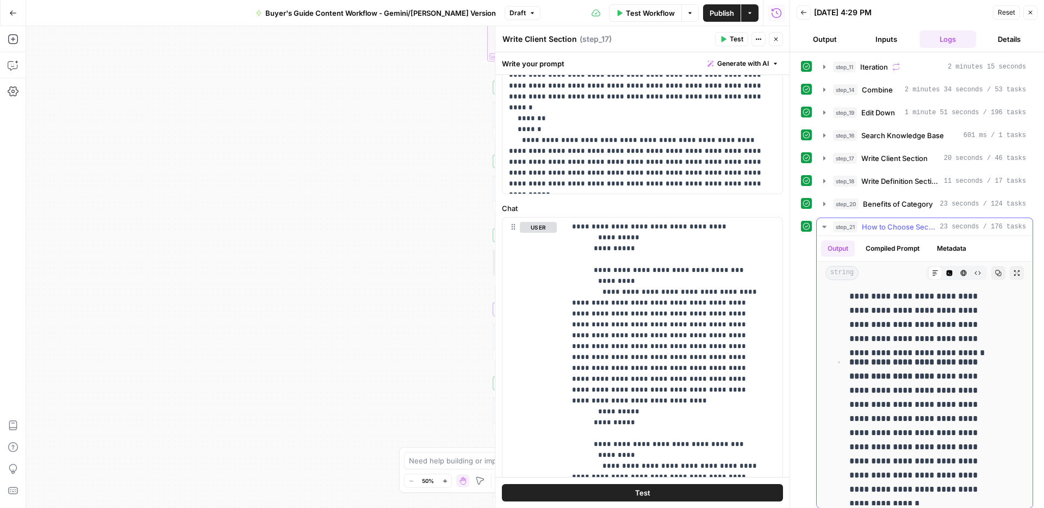
scroll to position [802, 0]
click at [774, 38] on icon "button" at bounding box center [776, 40] width 4 height 4
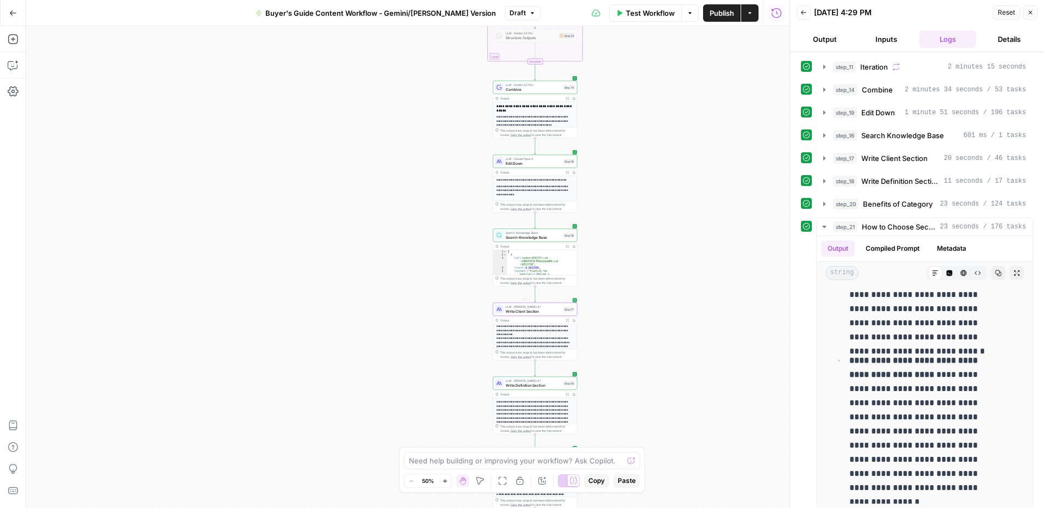
scroll to position [124, 0]
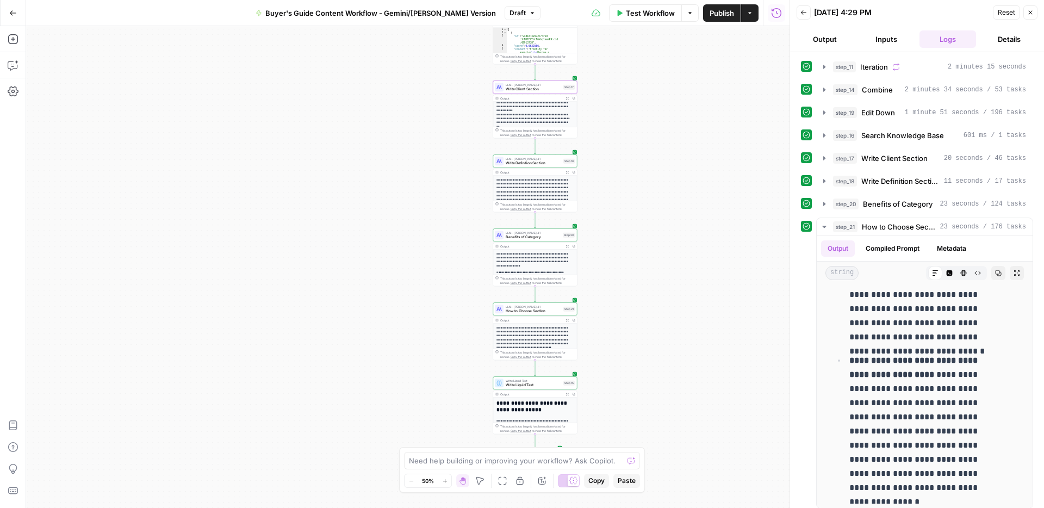
click at [508, 310] on span "How to Choose Section" at bounding box center [532, 310] width 55 height 5
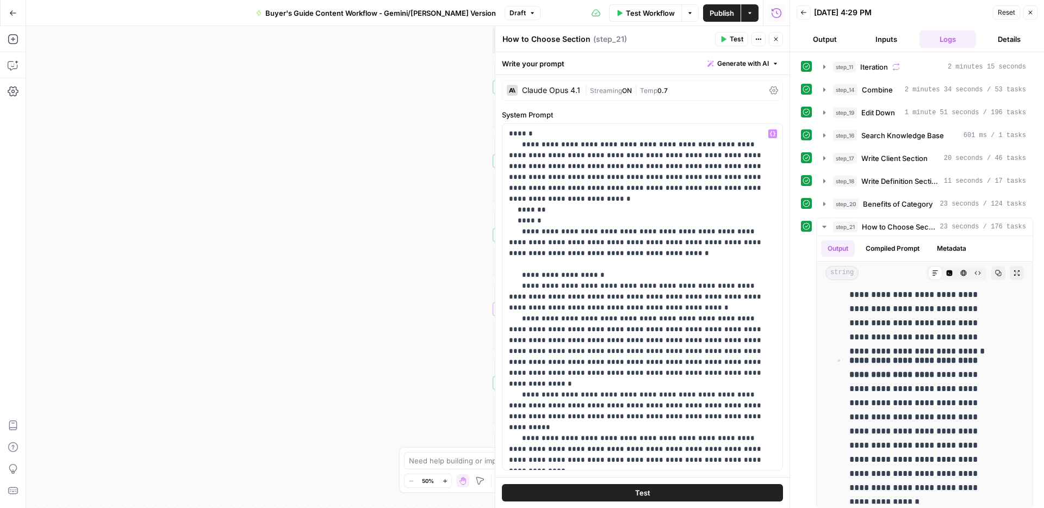
scroll to position [2, 0]
click at [593, 239] on p "**********" at bounding box center [638, 296] width 259 height 337
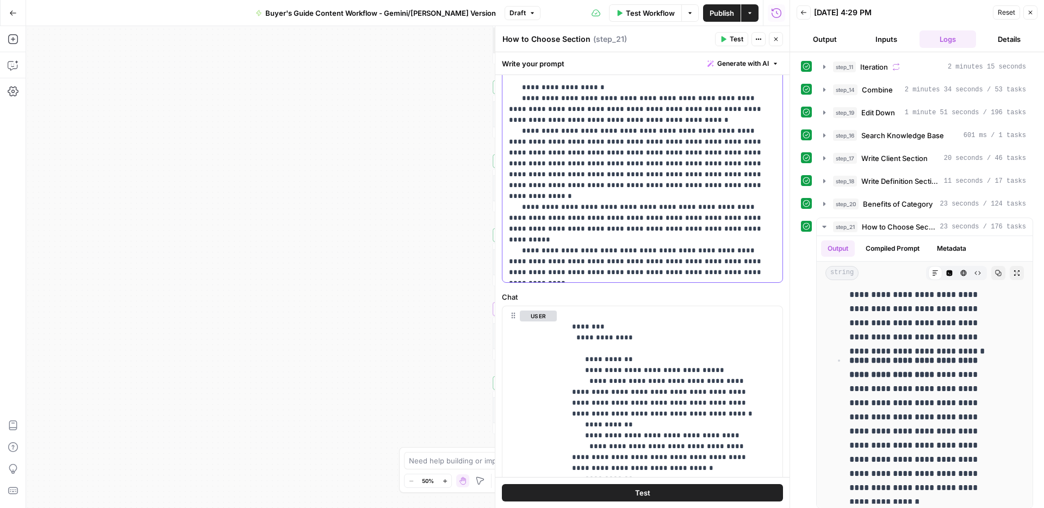
scroll to position [181, 0]
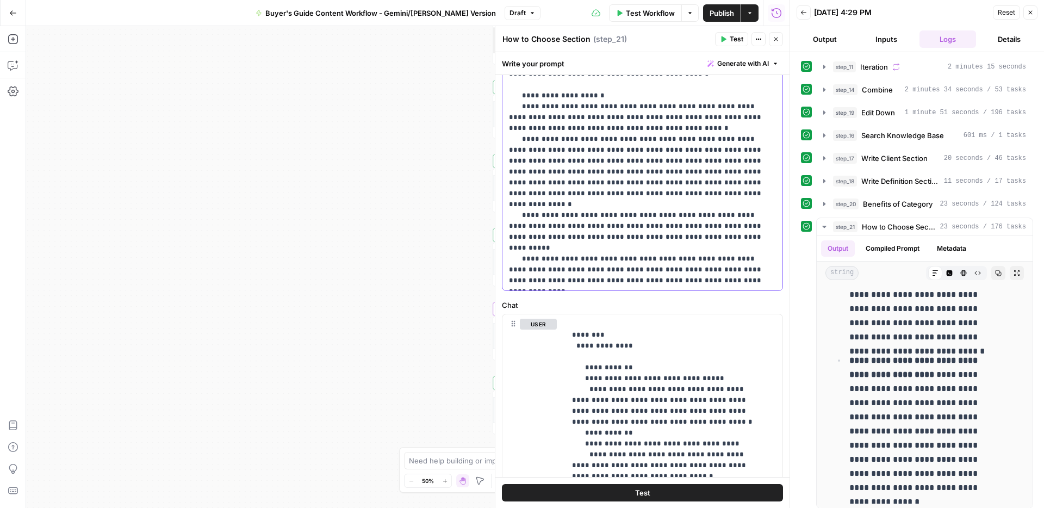
click at [575, 269] on p "**********" at bounding box center [638, 117] width 259 height 337
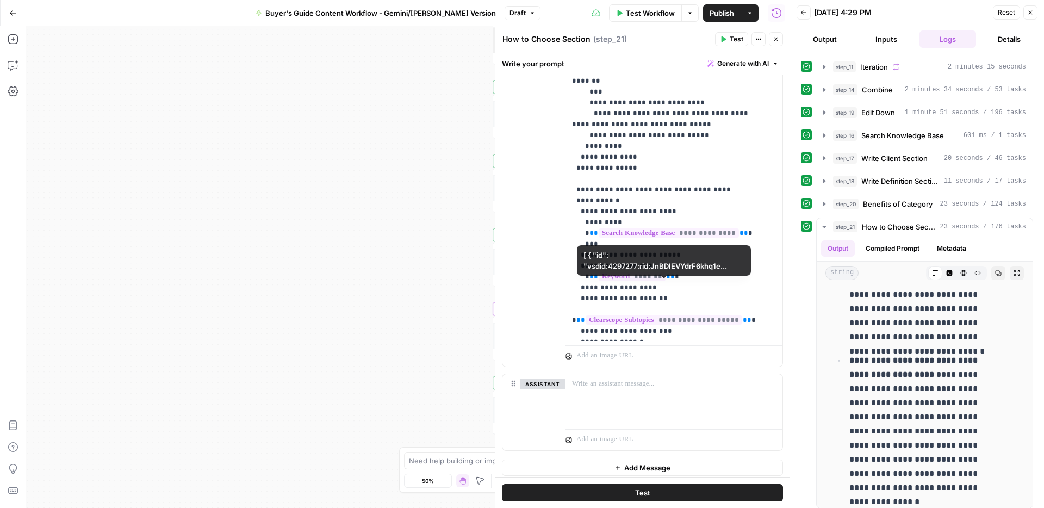
scroll to position [614, 0]
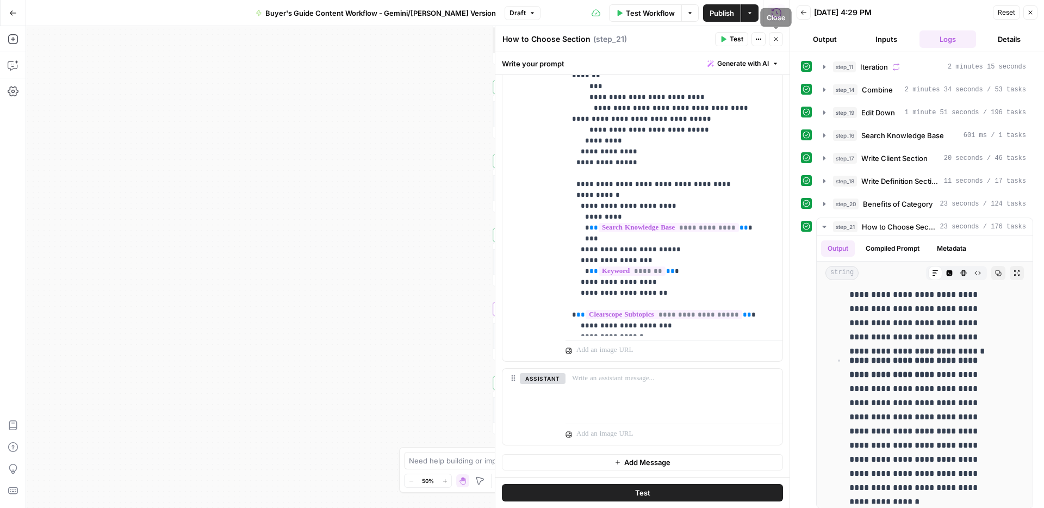
click at [773, 42] on button "Close" at bounding box center [776, 39] width 14 height 14
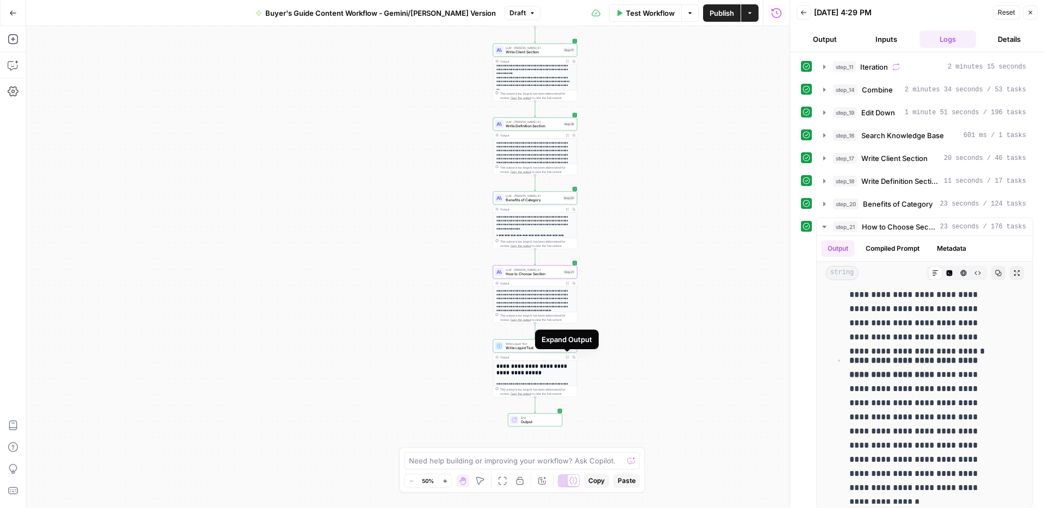
click at [565, 357] on icon "button" at bounding box center [566, 356] width 3 height 3
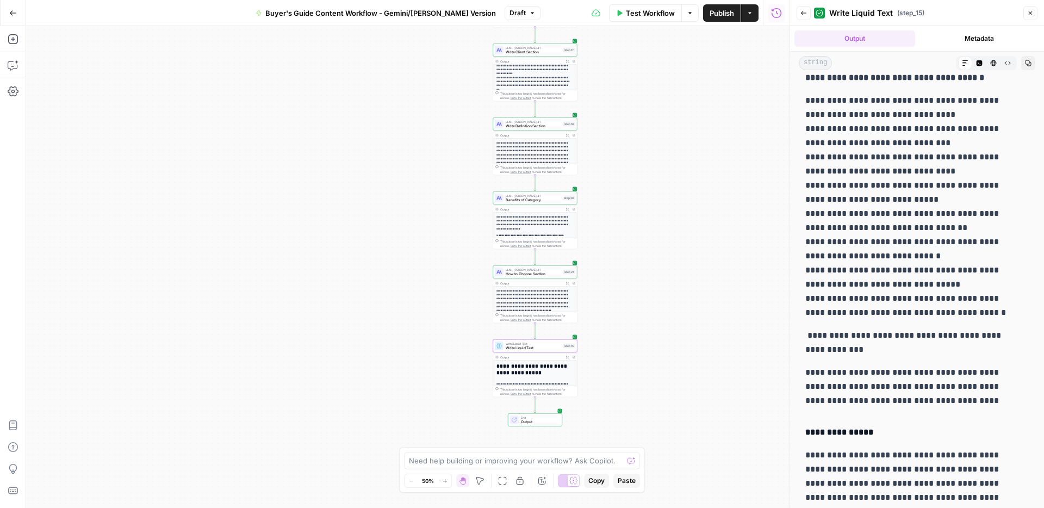
scroll to position [2313, 0]
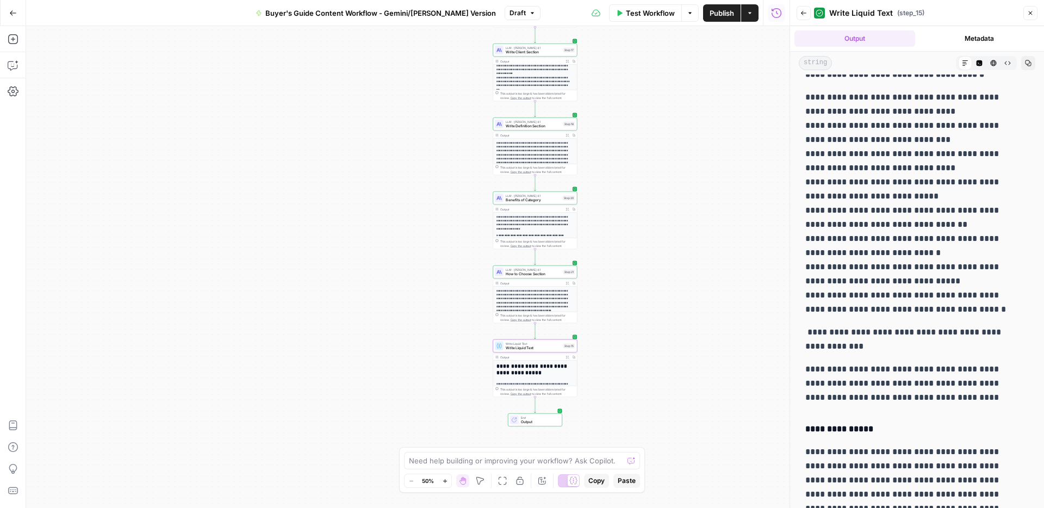
click at [1026, 11] on button "Close" at bounding box center [1030, 13] width 14 height 14
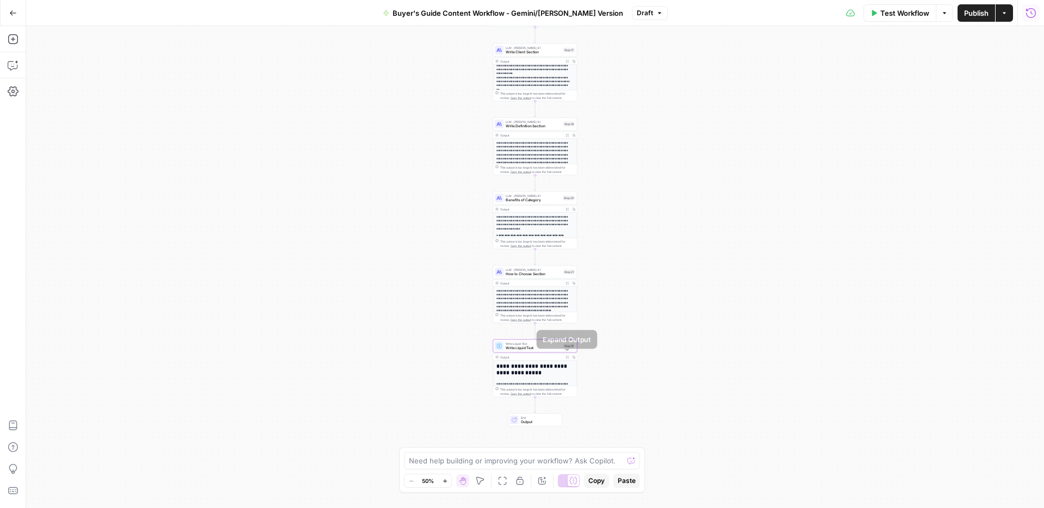
click at [564, 355] on button "Expand Output" at bounding box center [567, 357] width 7 height 7
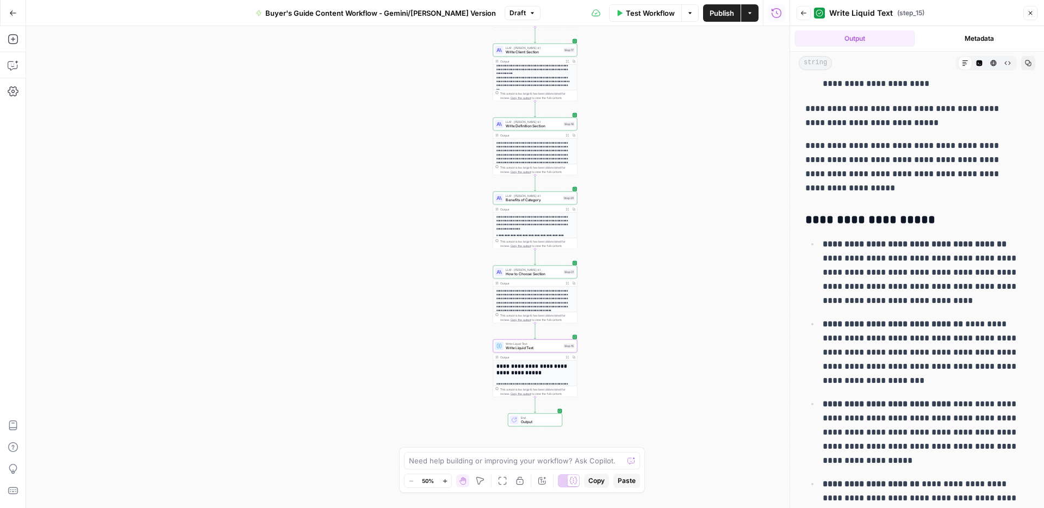
scroll to position [6795, 0]
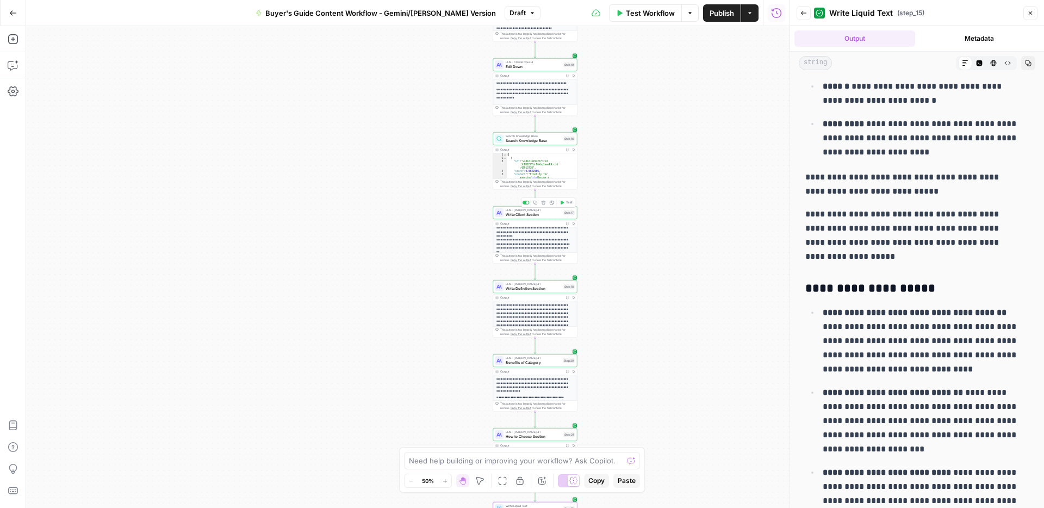
click at [536, 213] on span "Write Client Section" at bounding box center [532, 213] width 55 height 5
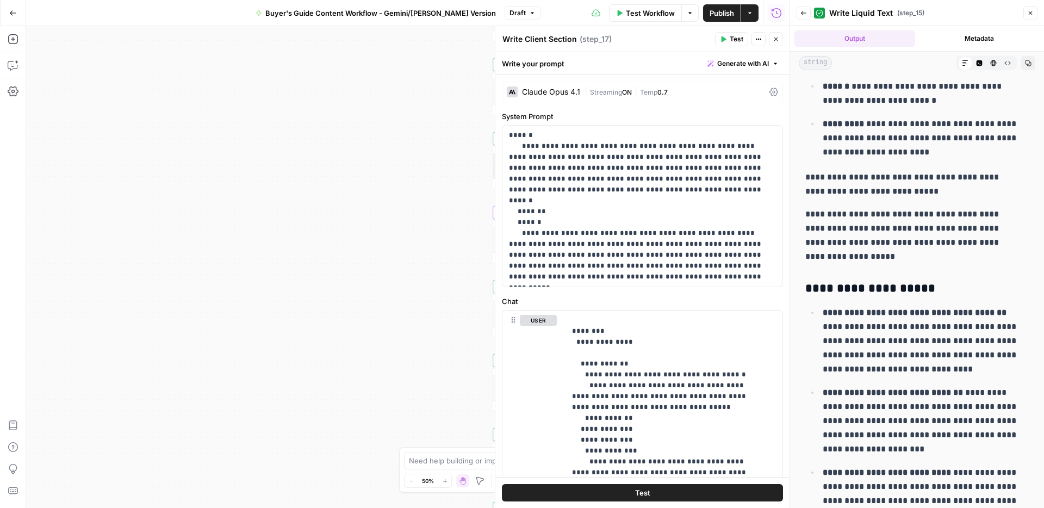
click at [776, 38] on icon "button" at bounding box center [775, 39] width 7 height 7
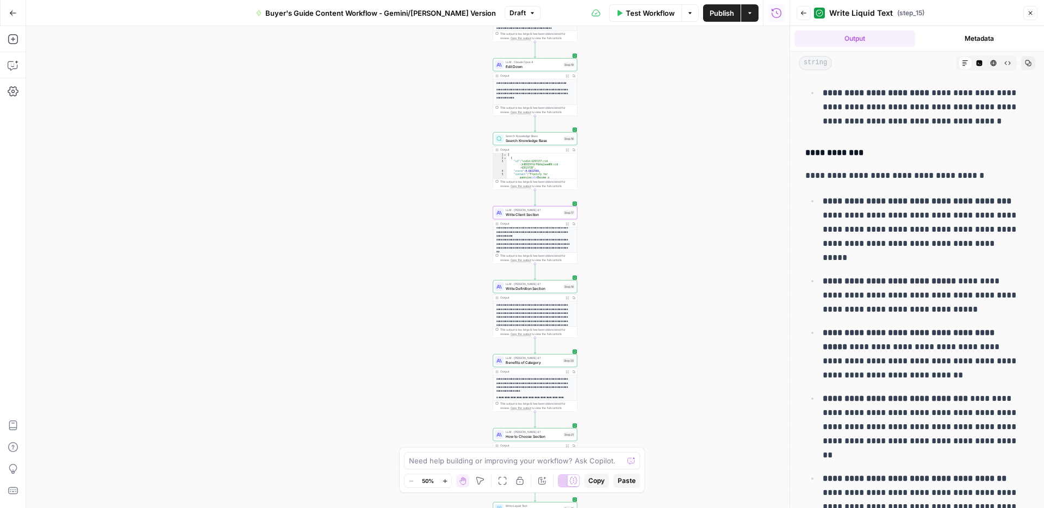
scroll to position [3259, 0]
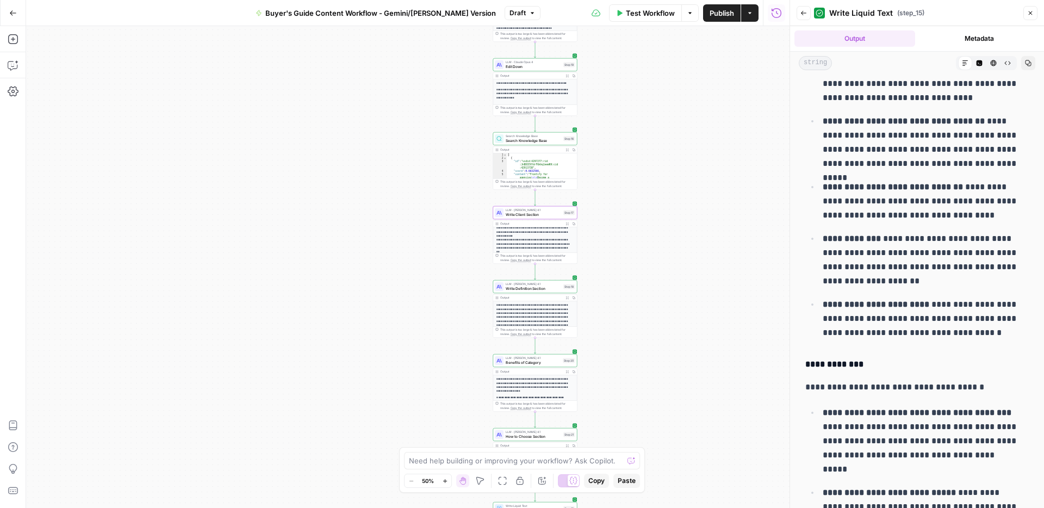
click at [803, 11] on icon "button" at bounding box center [803, 13] width 7 height 7
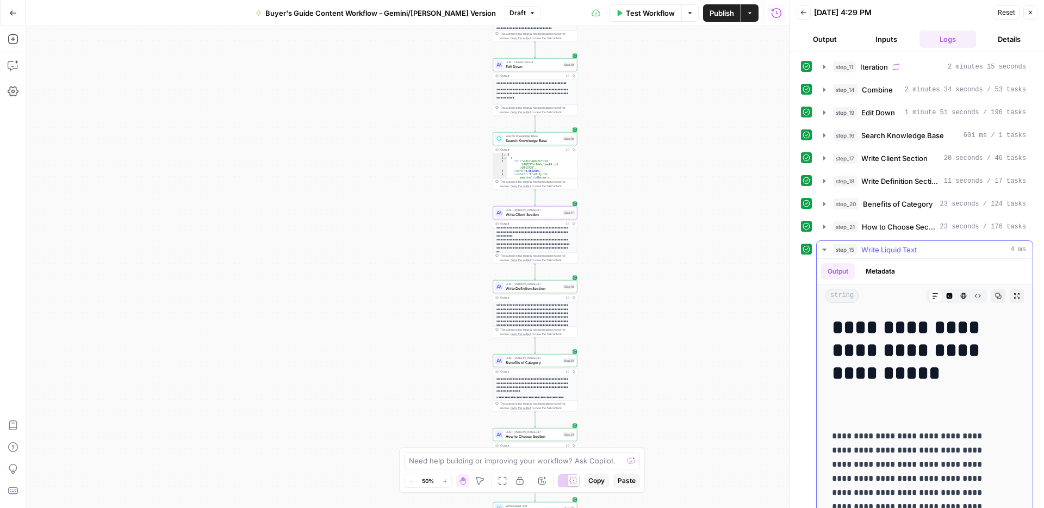
click at [824, 246] on icon "button" at bounding box center [824, 249] width 9 height 9
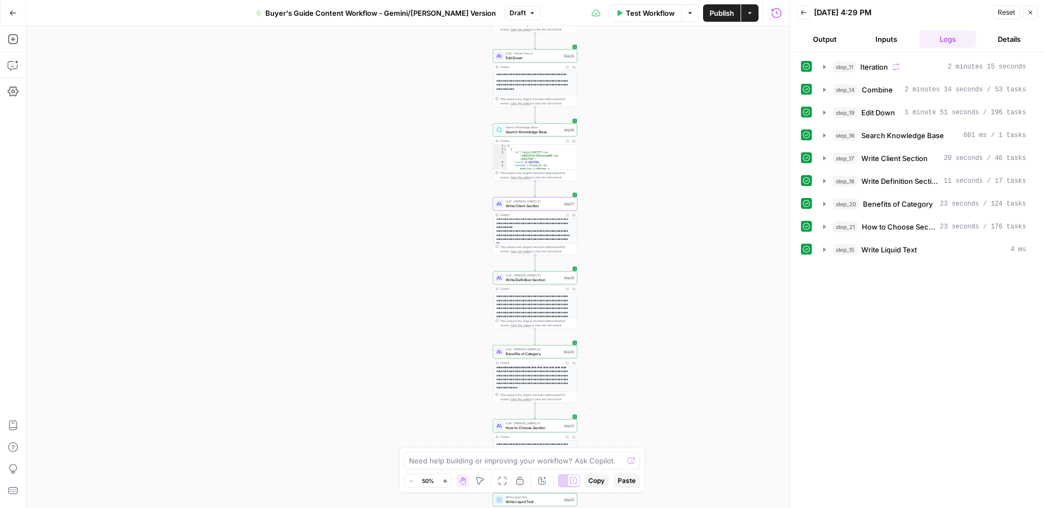
scroll to position [111, 0]
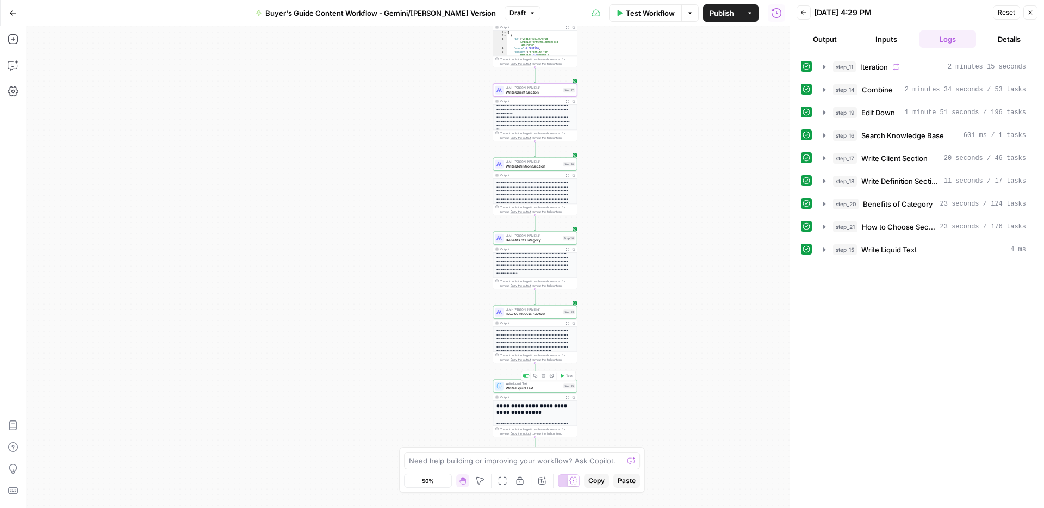
click at [547, 386] on span "Write Liquid Text" at bounding box center [532, 387] width 55 height 5
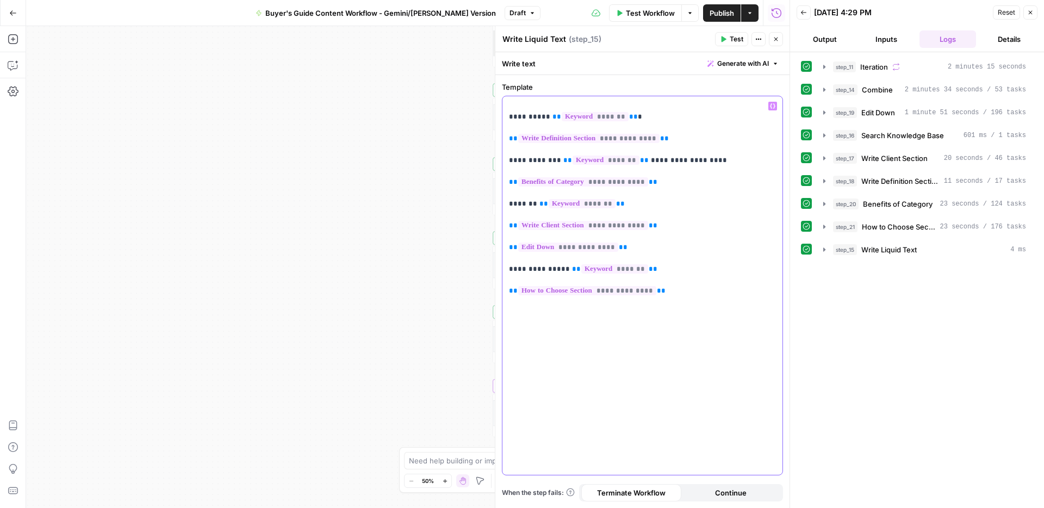
click at [694, 161] on p "**********" at bounding box center [642, 199] width 267 height 196
drag, startPoint x: 714, startPoint y: 161, endPoint x: 638, endPoint y: 161, distance: 76.1
click at [638, 161] on p "**********" at bounding box center [642, 199] width 267 height 196
click at [779, 41] on button "Close" at bounding box center [776, 39] width 14 height 14
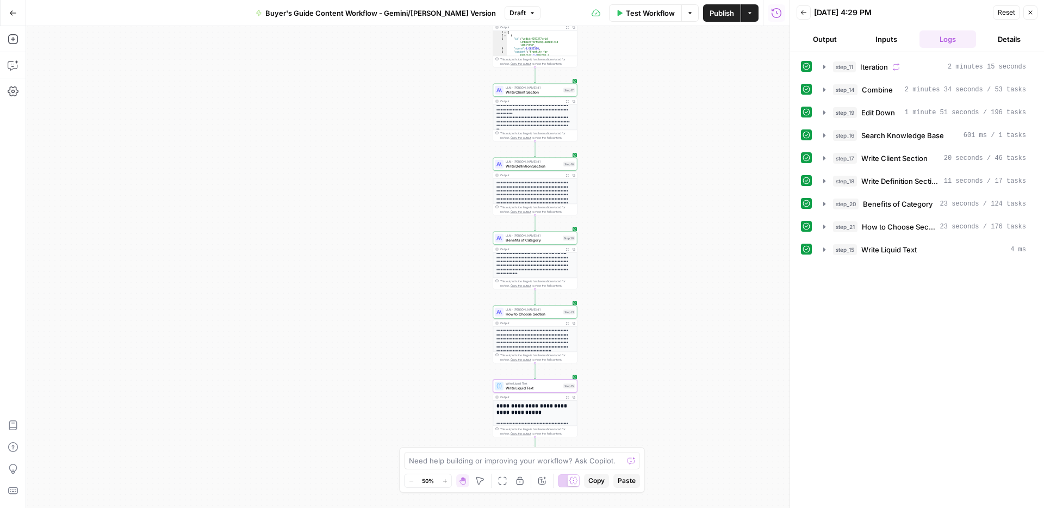
drag, startPoint x: 1033, startPoint y: 8, endPoint x: 987, endPoint y: 20, distance: 47.2
click at [1033, 8] on button "Close" at bounding box center [1030, 12] width 14 height 14
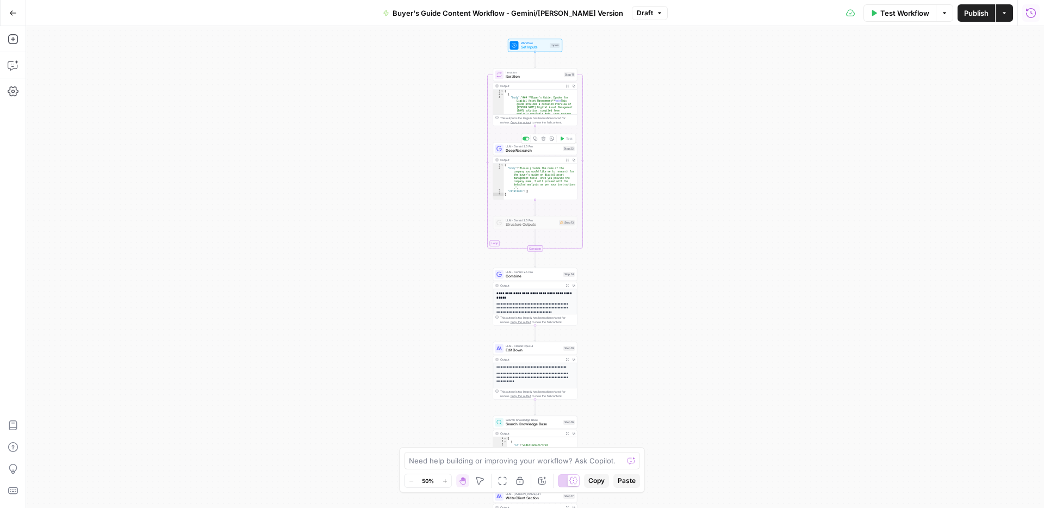
click at [532, 149] on span "Deep Research" at bounding box center [532, 150] width 55 height 5
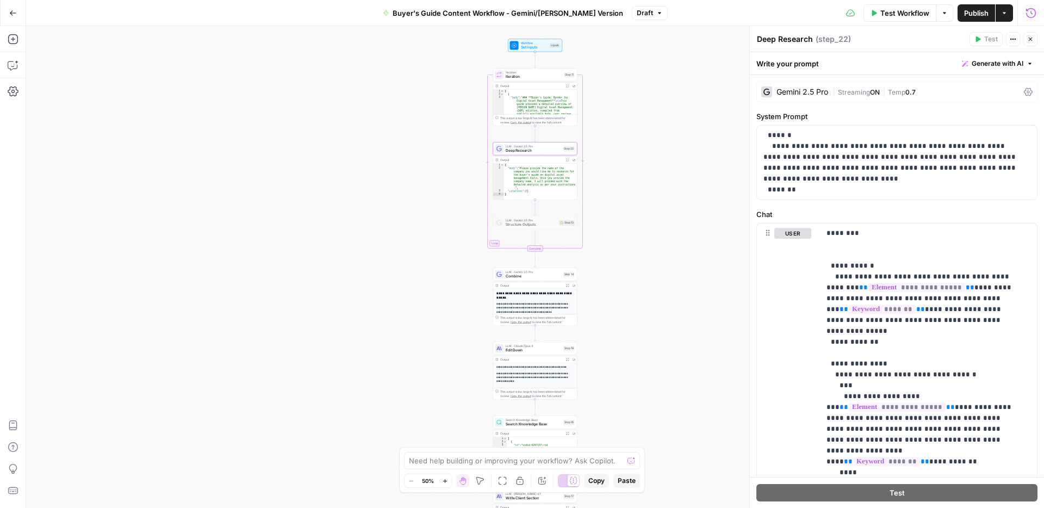
click at [528, 76] on span "Iteration" at bounding box center [533, 76] width 56 height 5
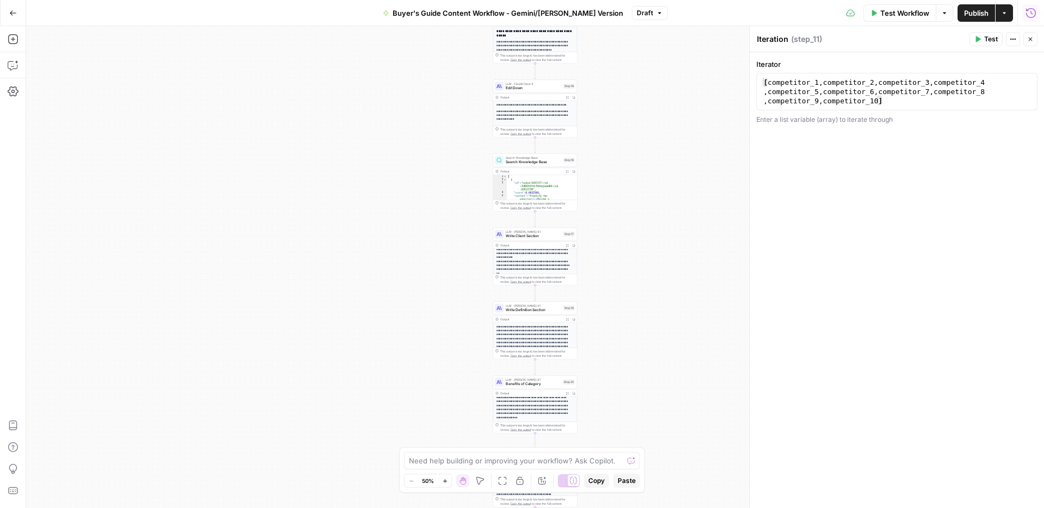
click at [941, 11] on icon "button" at bounding box center [944, 13] width 7 height 7
click at [903, 54] on span "View Last Test" at bounding box center [913, 53] width 48 height 11
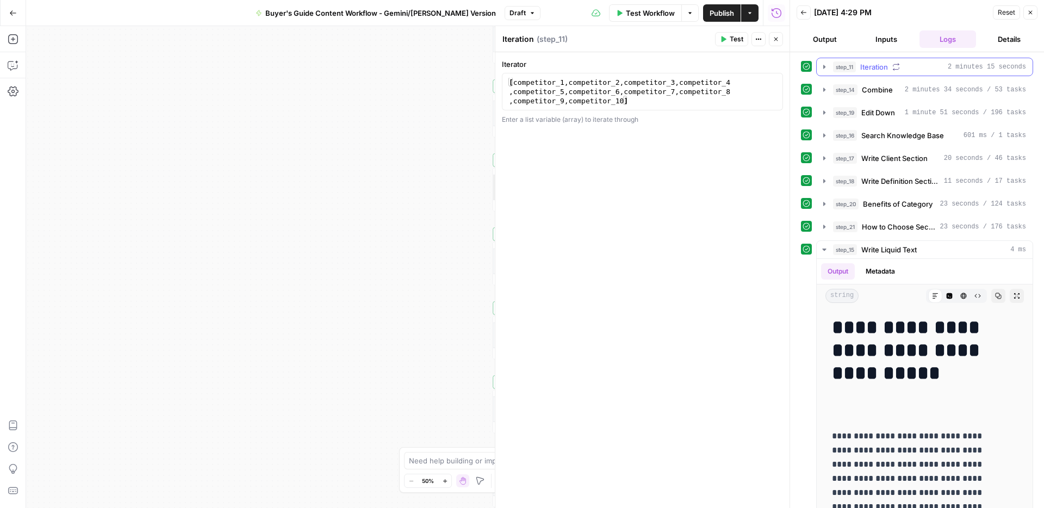
click at [825, 67] on icon "button" at bounding box center [824, 67] width 9 height 9
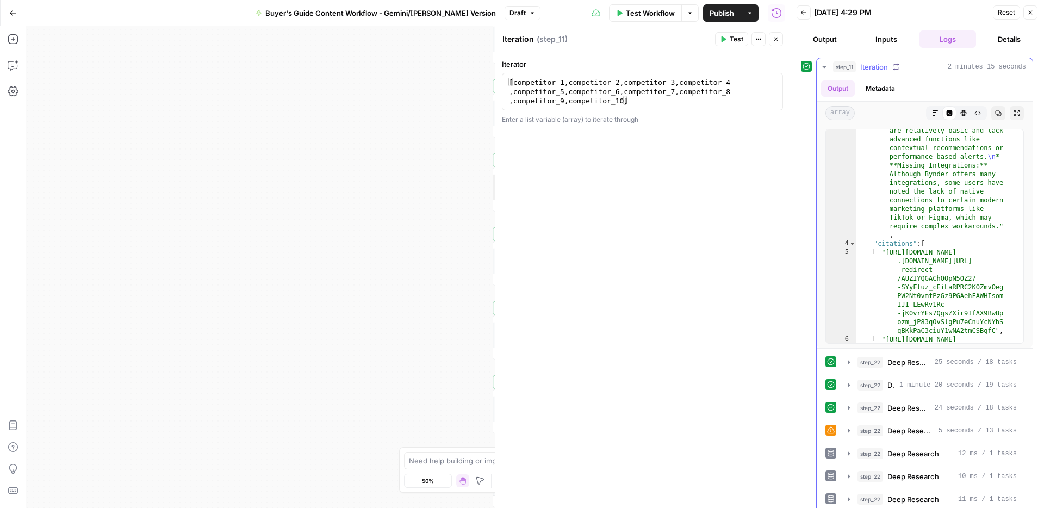
scroll to position [2759, 0]
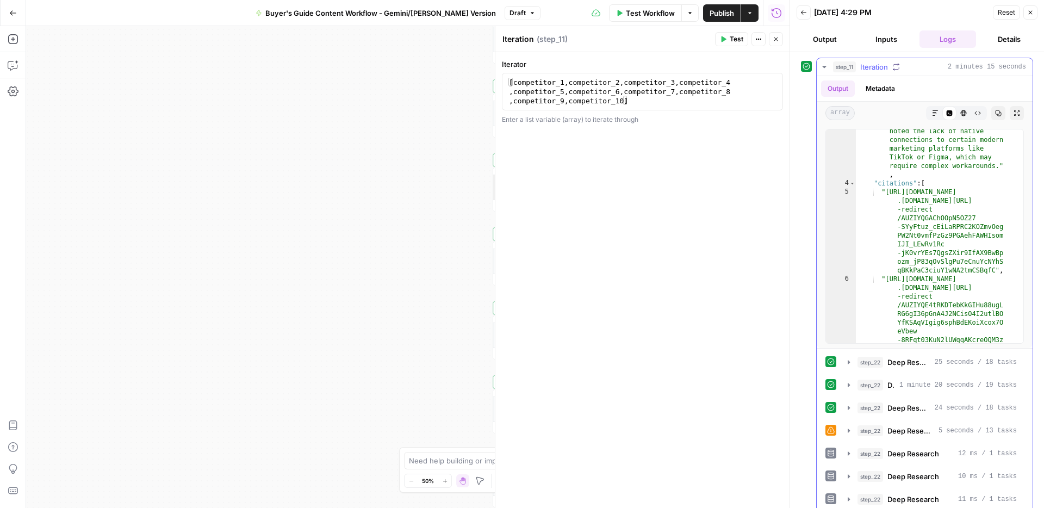
click at [826, 64] on icon "button" at bounding box center [824, 67] width 9 height 9
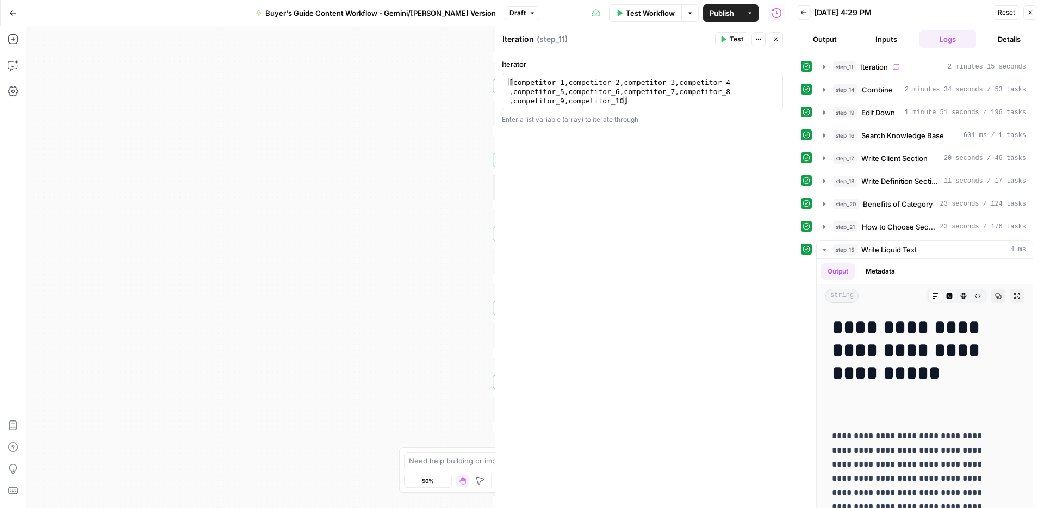
click at [1030, 6] on button "Close" at bounding box center [1030, 12] width 14 height 14
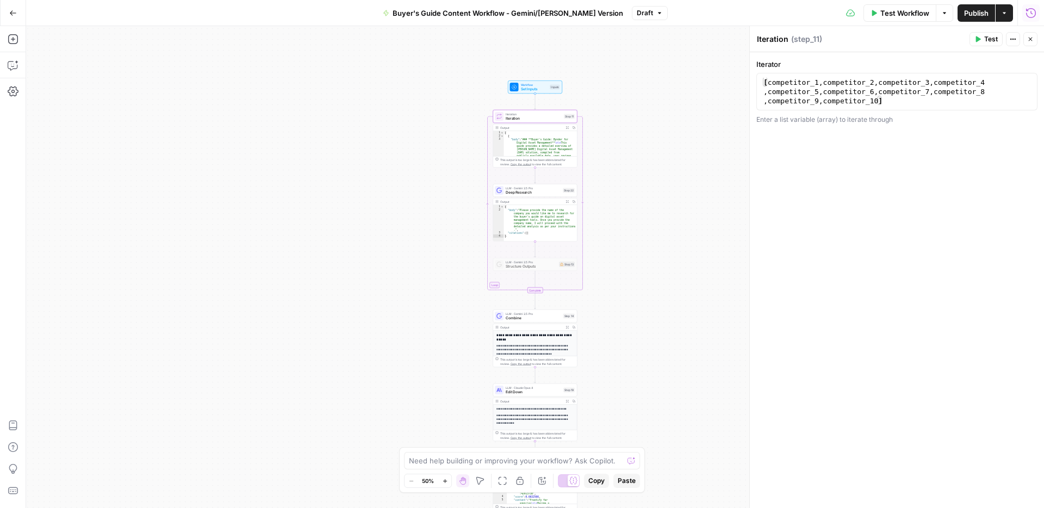
click at [552, 192] on span "Deep Research" at bounding box center [532, 192] width 55 height 5
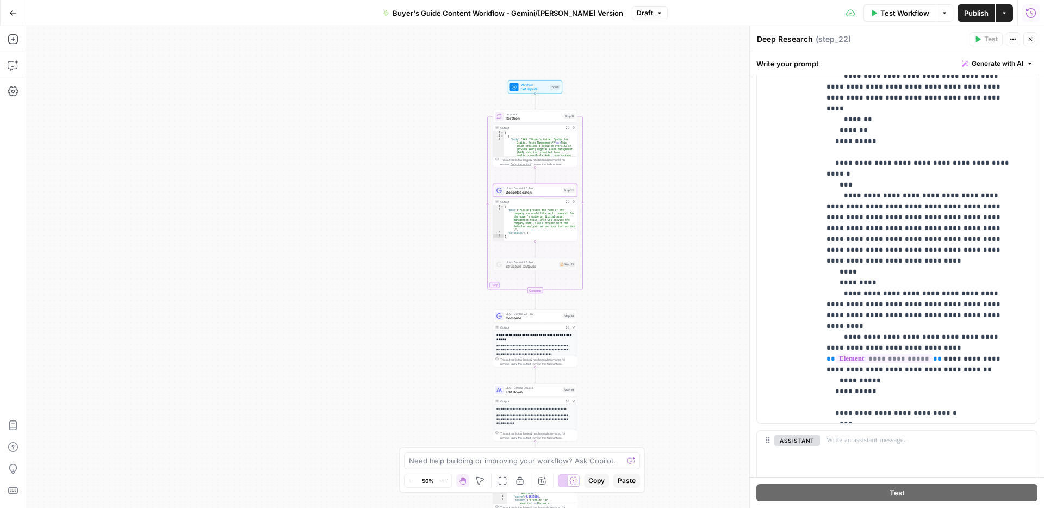
scroll to position [279, 0]
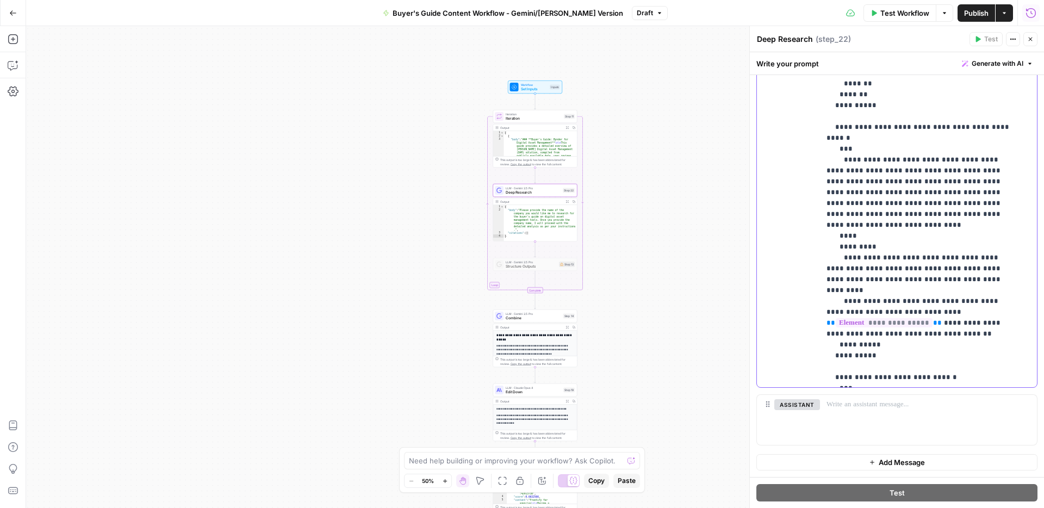
click at [966, 11] on span "Publish" at bounding box center [976, 13] width 24 height 11
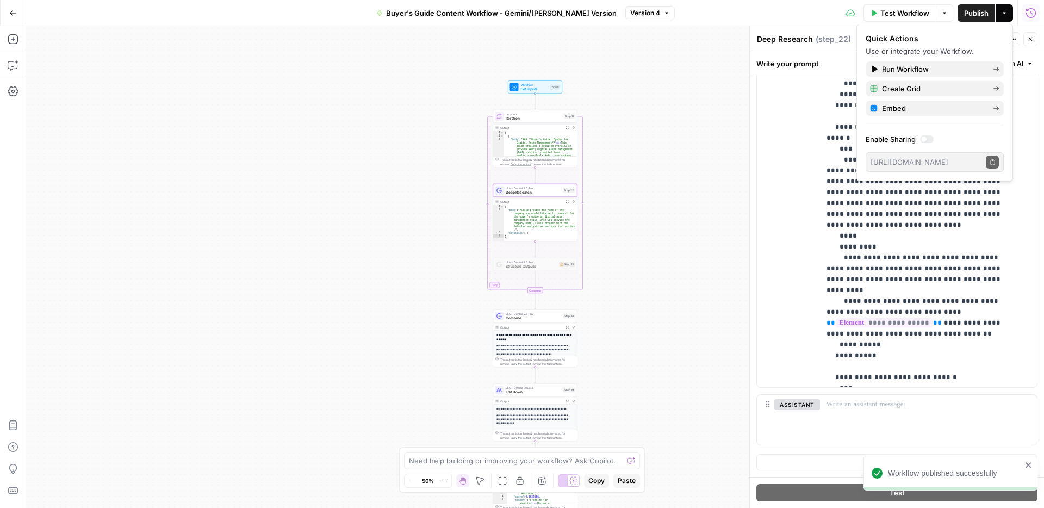
click at [1035, 40] on button "Close" at bounding box center [1030, 39] width 14 height 14
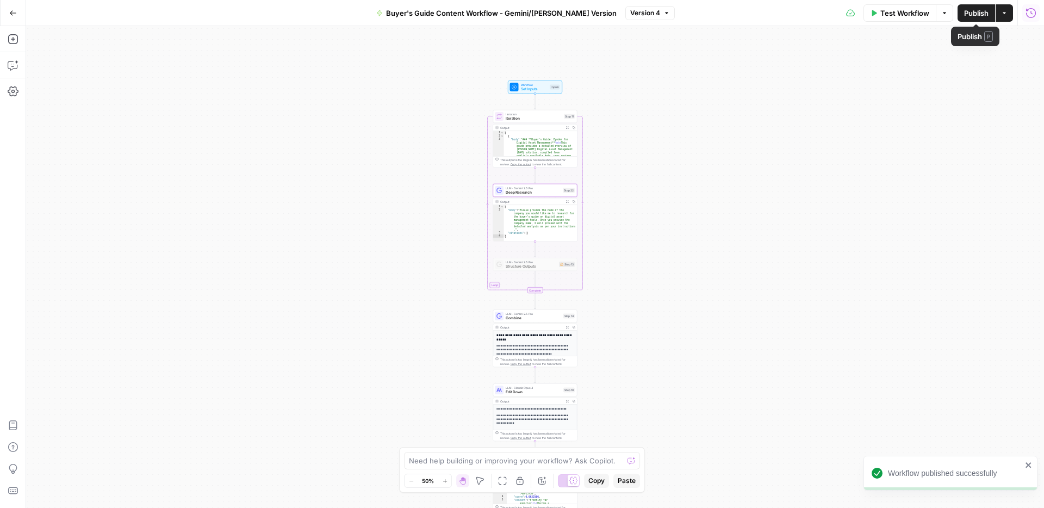
click at [907, 13] on span "Test Workflow" at bounding box center [904, 13] width 49 height 11
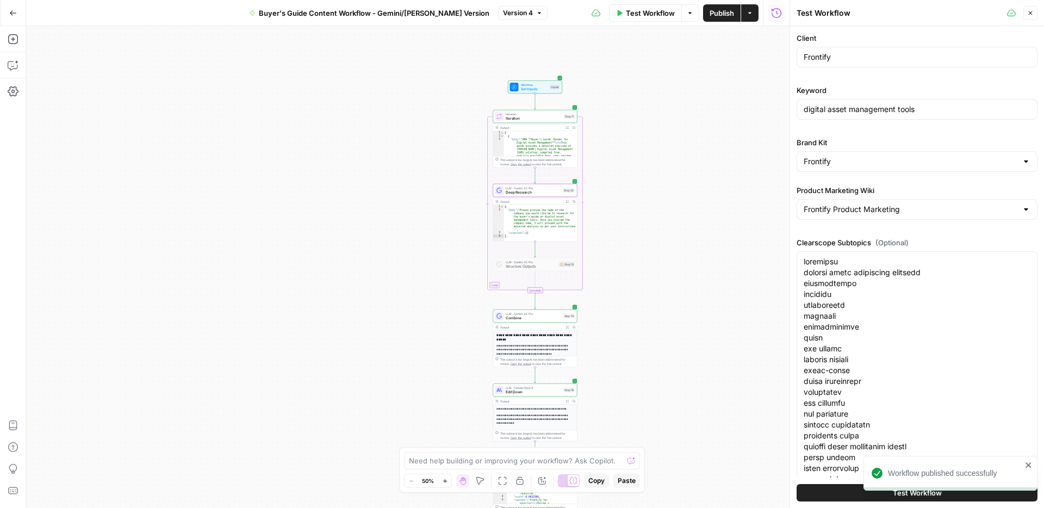
click at [836, 496] on button "Test Workflow" at bounding box center [916, 492] width 241 height 17
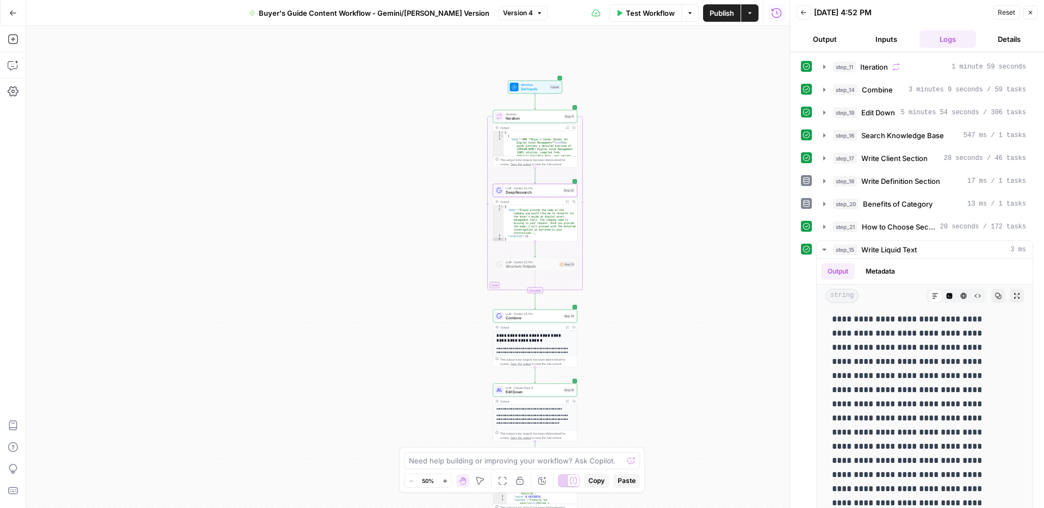
scroll to position [231, 0]
click at [995, 296] on icon "button" at bounding box center [998, 295] width 7 height 7
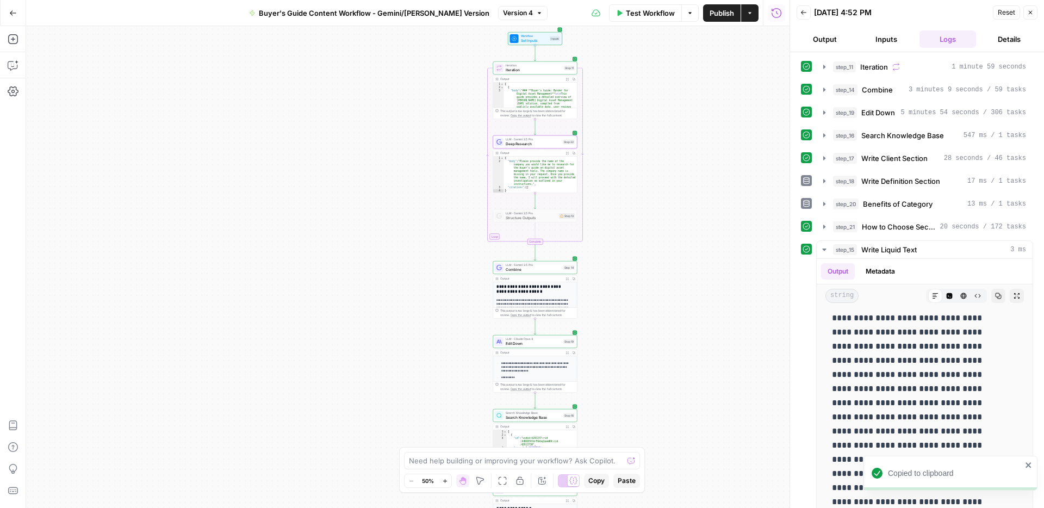
scroll to position [176, 0]
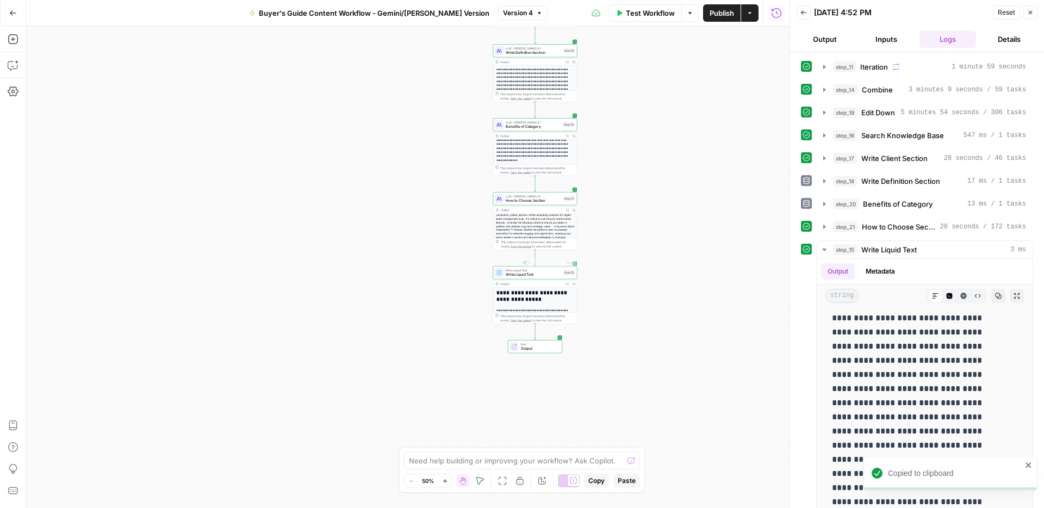
click at [534, 198] on span "How to Choose Section" at bounding box center [532, 200] width 55 height 5
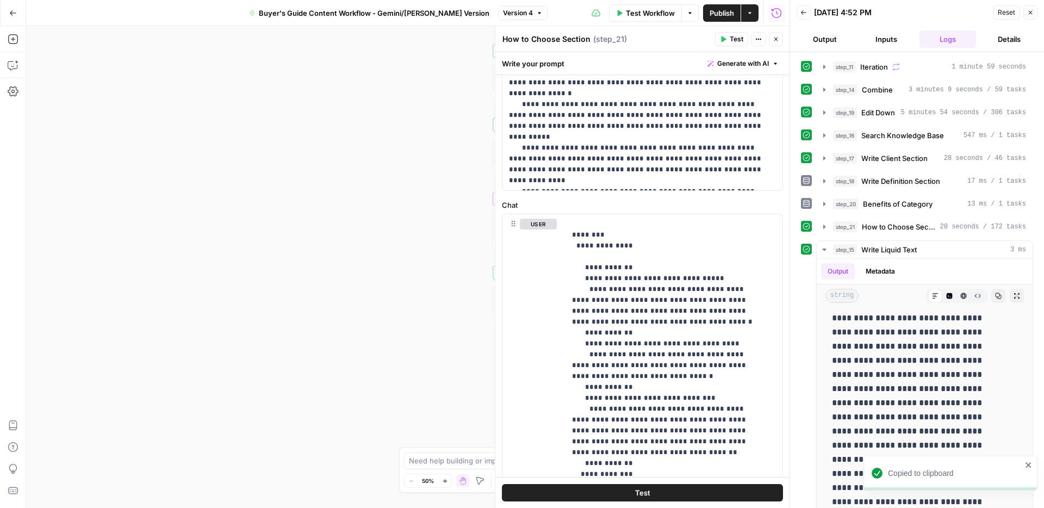
scroll to position [614, 0]
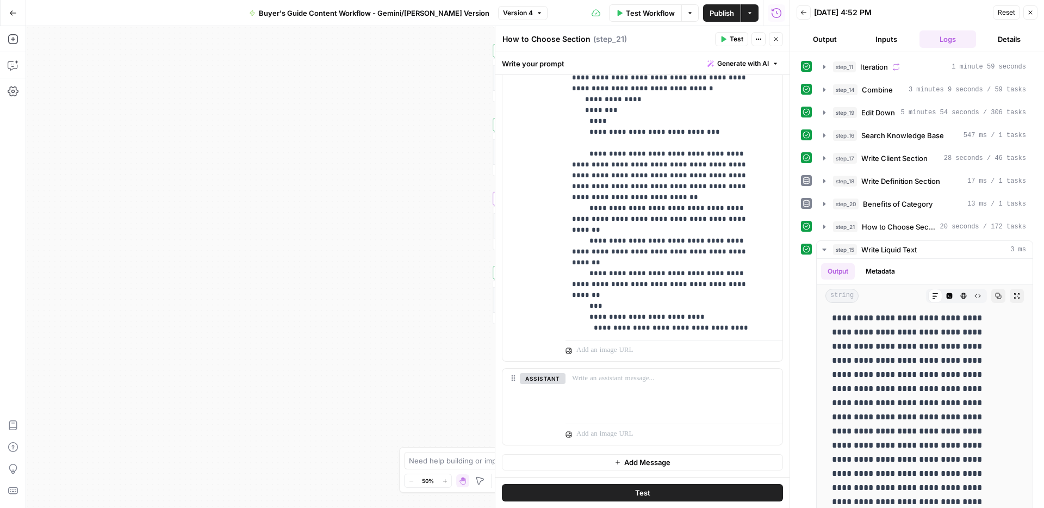
scroll to position [173, 0]
drag, startPoint x: 691, startPoint y: 293, endPoint x: 588, endPoint y: 293, distance: 102.7
click at [588, 293] on p "**********" at bounding box center [666, 136] width 188 height 826
drag, startPoint x: 690, startPoint y: 263, endPoint x: 587, endPoint y: 263, distance: 102.7
click at [587, 263] on p "**********" at bounding box center [666, 136] width 188 height 826
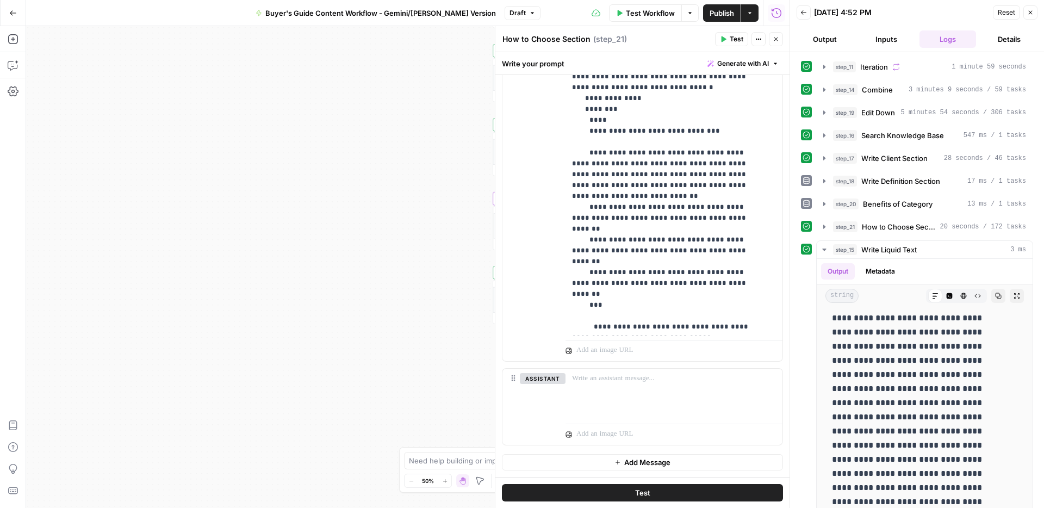
click at [733, 41] on span "Test" at bounding box center [736, 39] width 14 height 10
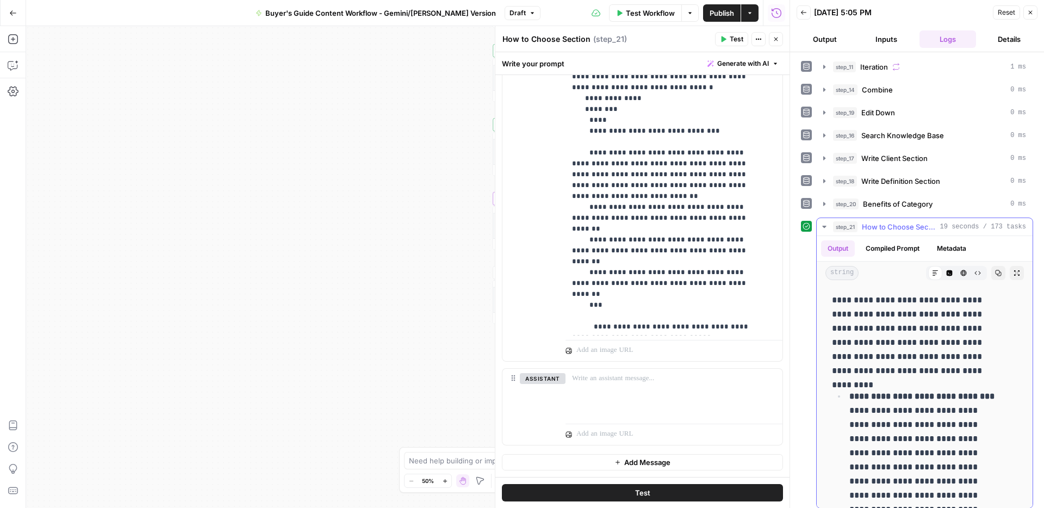
click at [995, 271] on icon "button" at bounding box center [998, 273] width 6 height 6
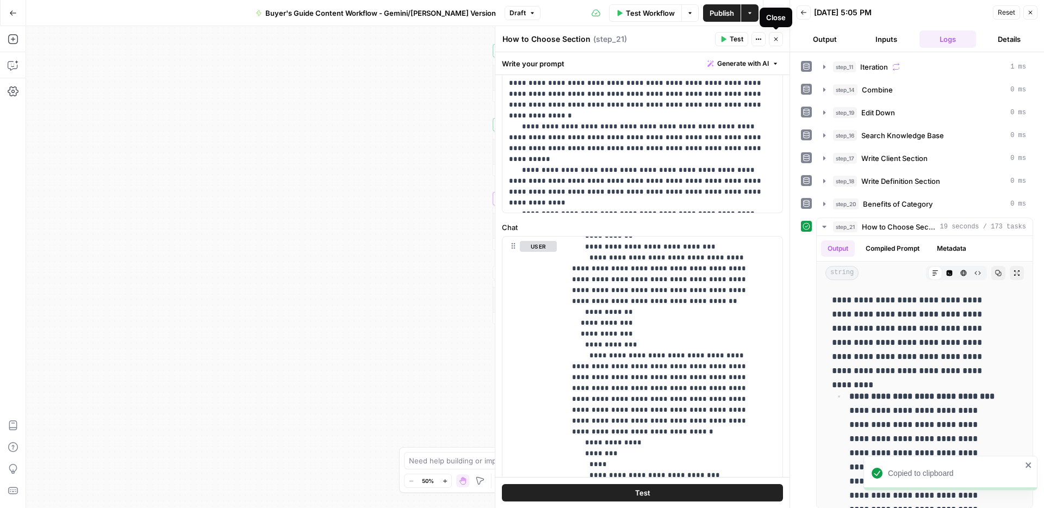
click at [771, 38] on button "Close" at bounding box center [776, 39] width 14 height 14
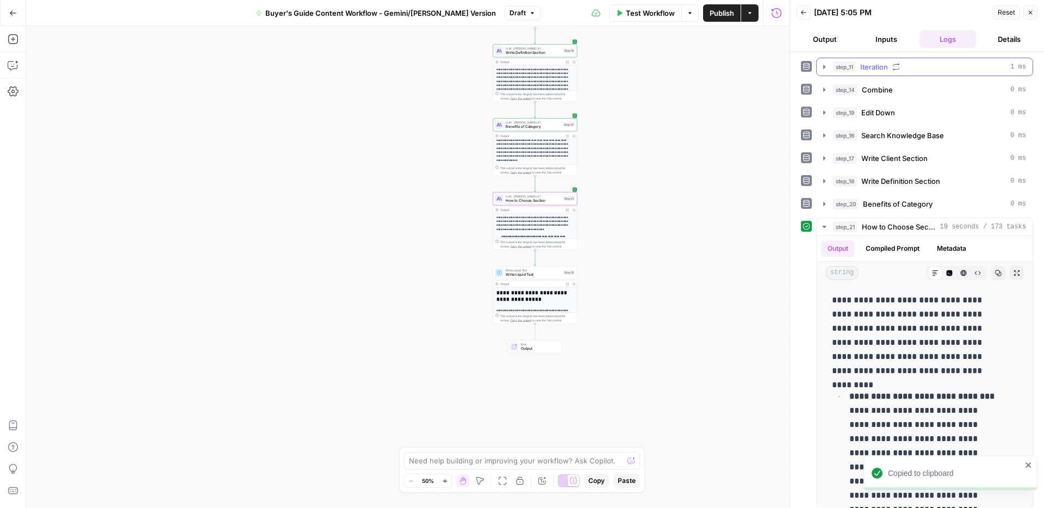
click at [821, 66] on icon "button" at bounding box center [824, 67] width 9 height 9
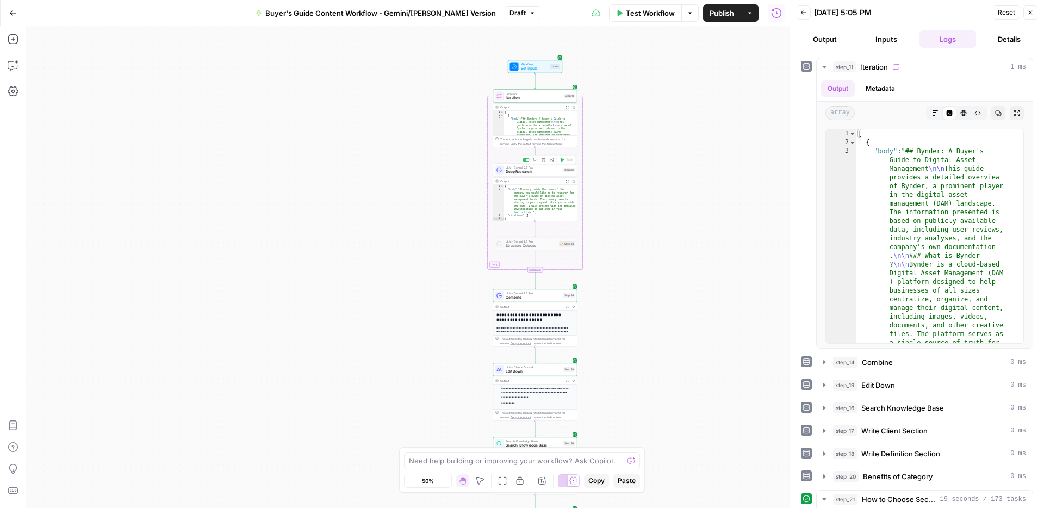
click at [541, 168] on span "LLM · Gemini 2.5 Pro" at bounding box center [532, 167] width 55 height 4
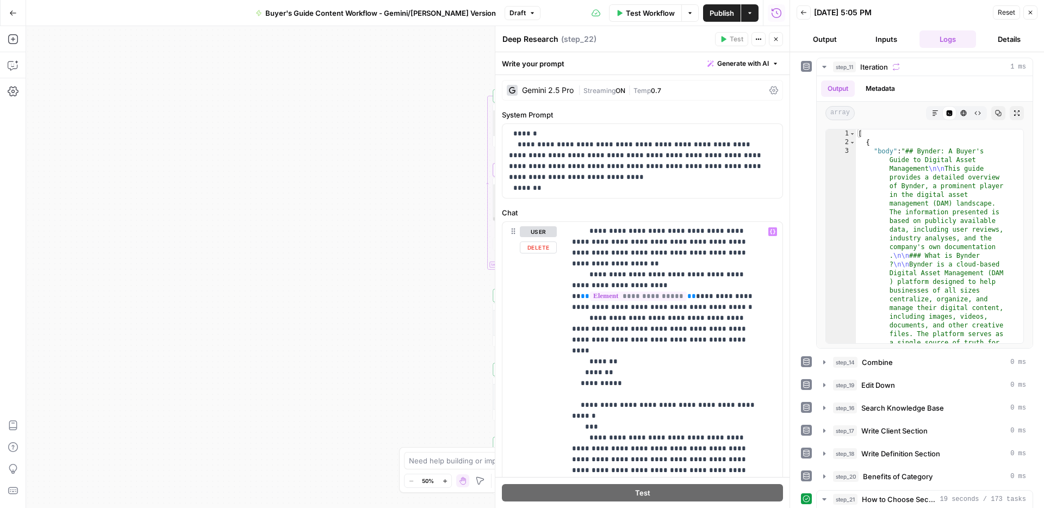
scroll to position [2, 0]
drag, startPoint x: 693, startPoint y: 404, endPoint x: 610, endPoint y: 404, distance: 83.2
click at [721, 11] on span "Publish" at bounding box center [721, 13] width 24 height 11
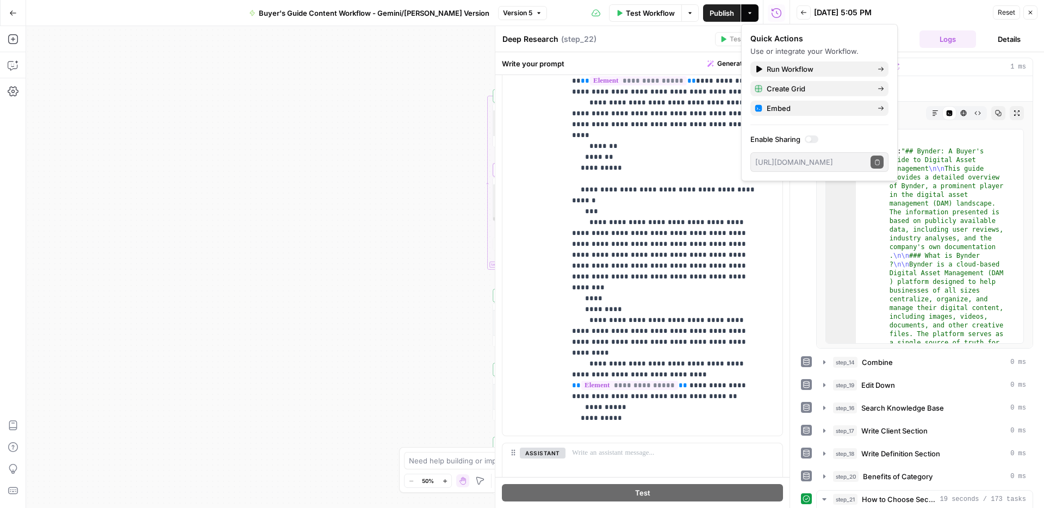
scroll to position [888, 0]
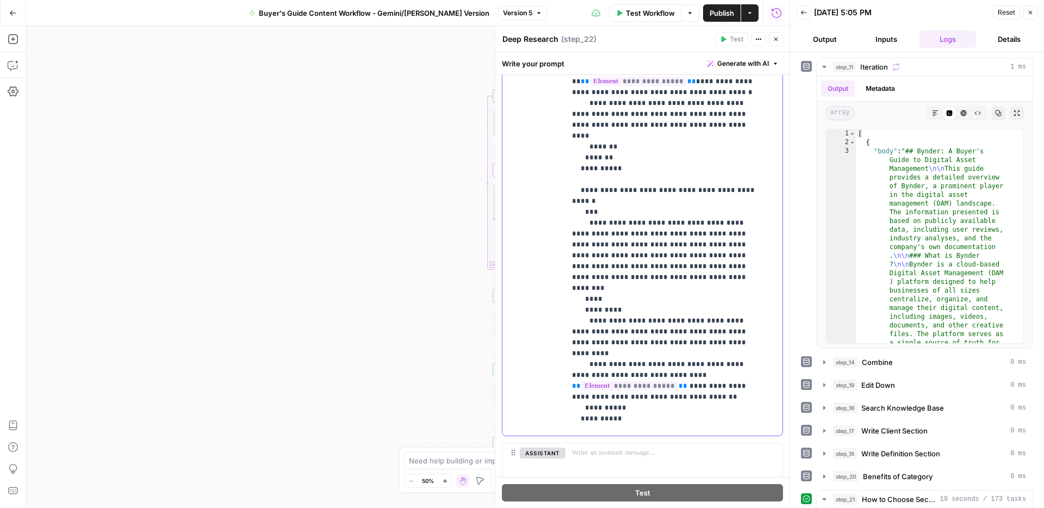
drag, startPoint x: 728, startPoint y: 398, endPoint x: 679, endPoint y: 397, distance: 48.9
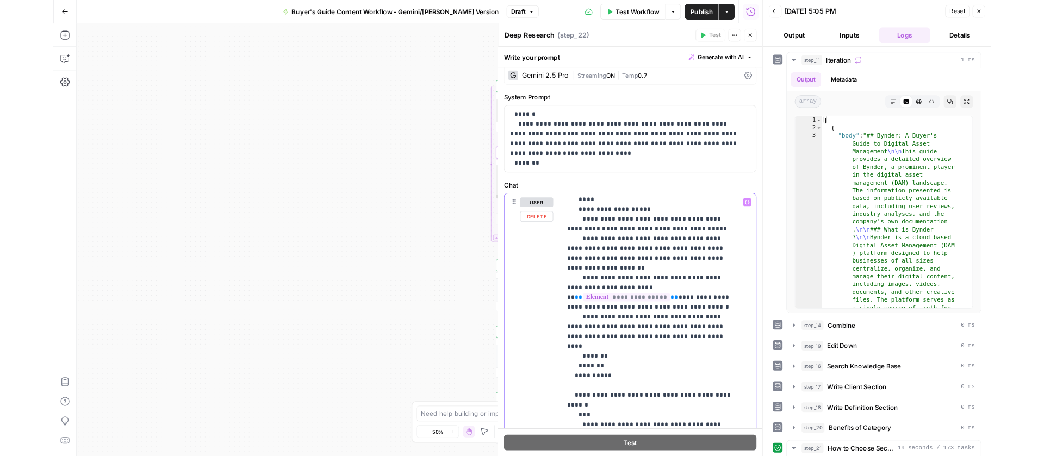
scroll to position [903, 0]
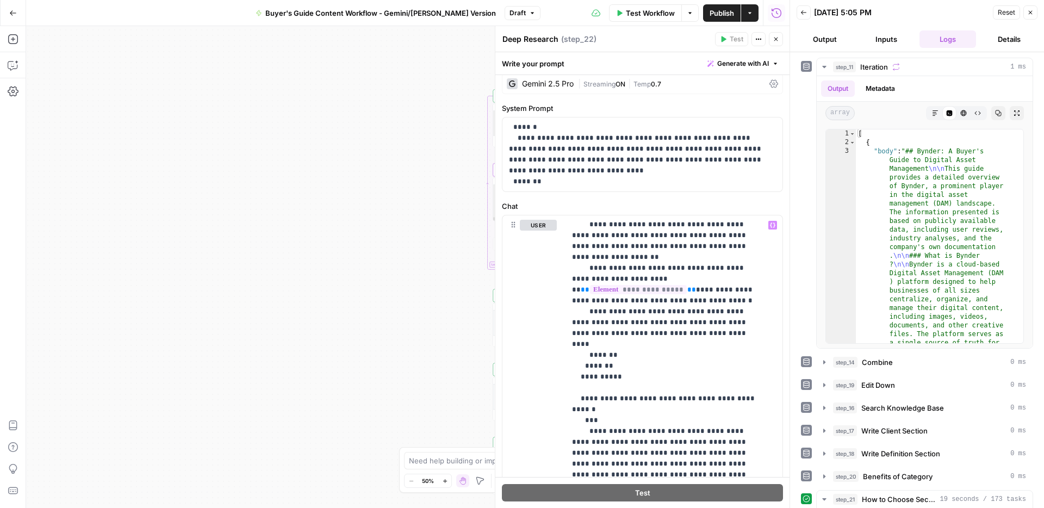
click at [726, 8] on span "Publish" at bounding box center [721, 13] width 24 height 11
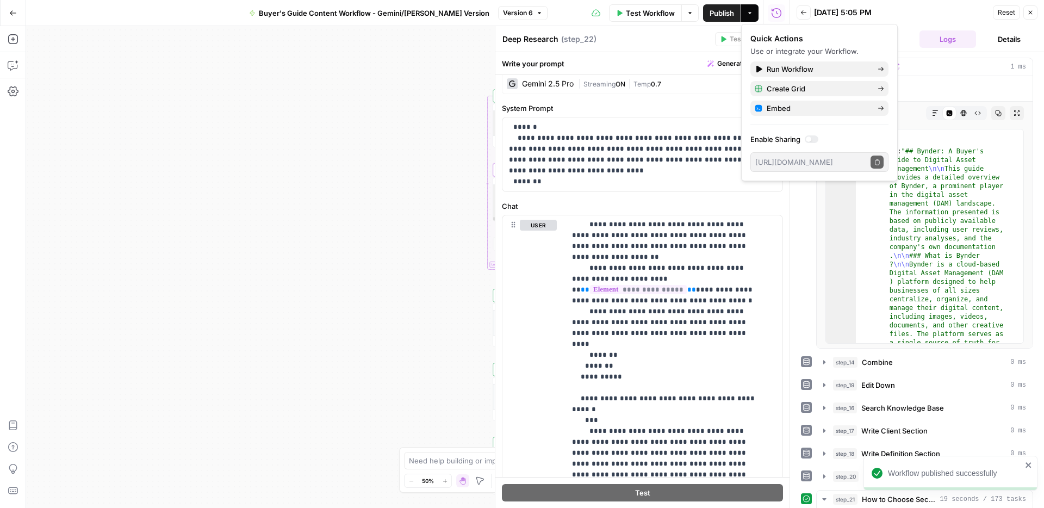
drag, startPoint x: 657, startPoint y: 40, endPoint x: 723, endPoint y: 41, distance: 65.8
click at [666, 40] on div "Deep Research Deep Research ( step_22 )" at bounding box center [607, 39] width 210 height 12
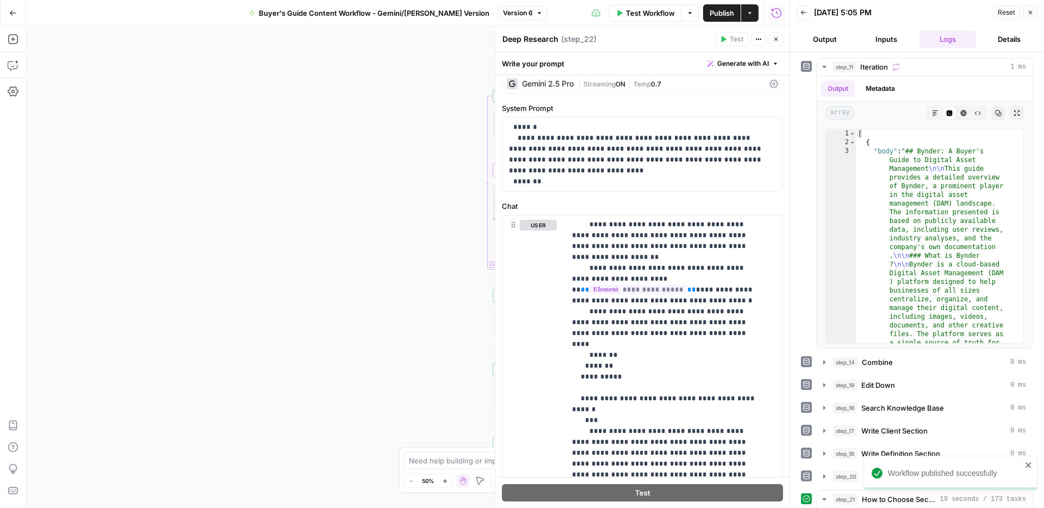
click at [772, 43] on button "Close" at bounding box center [776, 39] width 14 height 14
